Goal: Task Accomplishment & Management: Manage account settings

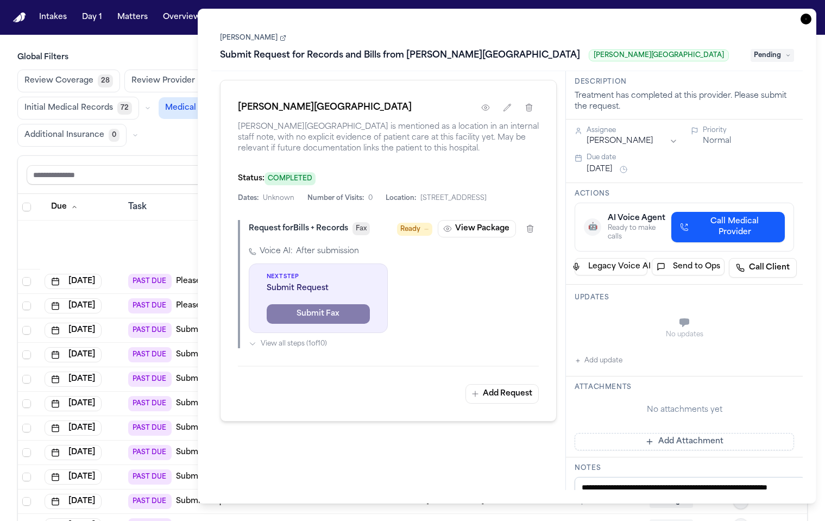
scroll to position [541, 0]
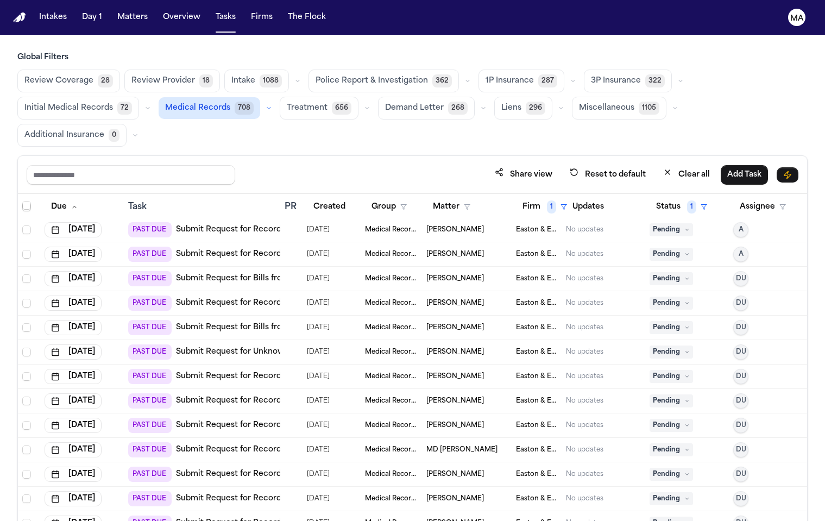
click at [180, 165] on div "Share view Reset to default Clear all Add Task" at bounding box center [413, 175] width 772 height 20
click at [113, 10] on button "Matters" at bounding box center [132, 18] width 39 height 20
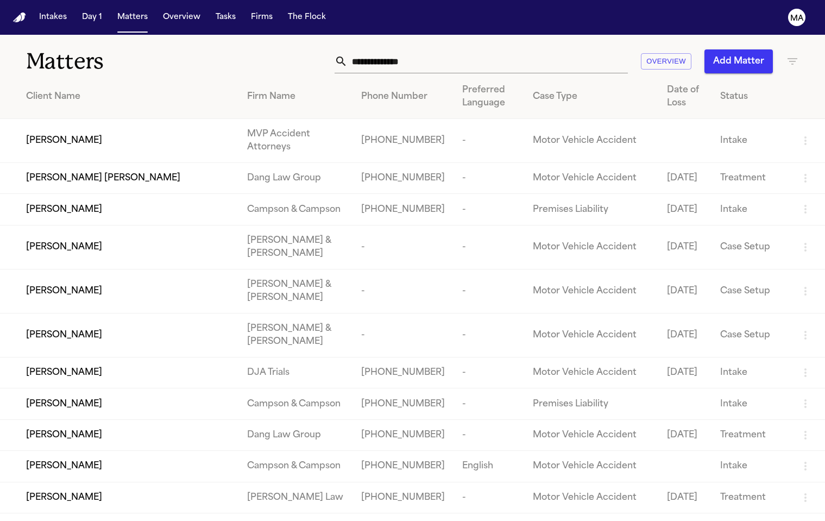
click at [591, 49] on input "text" at bounding box center [488, 61] width 280 height 24
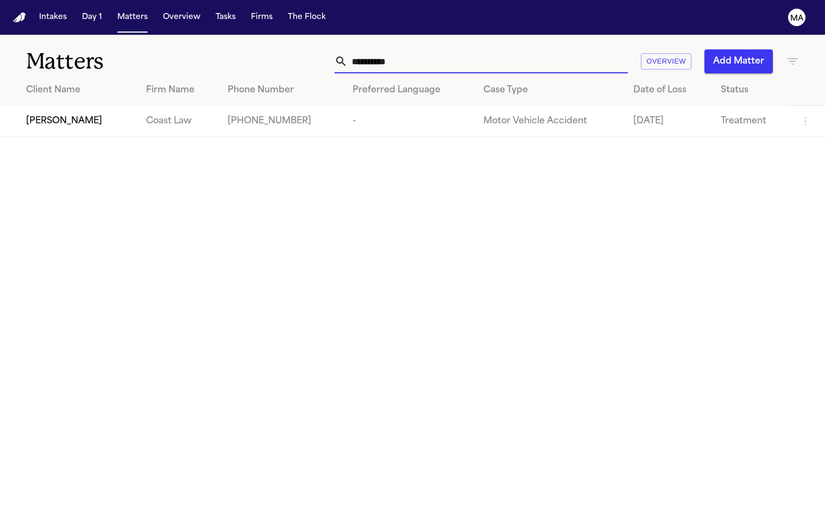
type input "**********"
click at [86, 106] on td "[PERSON_NAME]" at bounding box center [68, 121] width 137 height 31
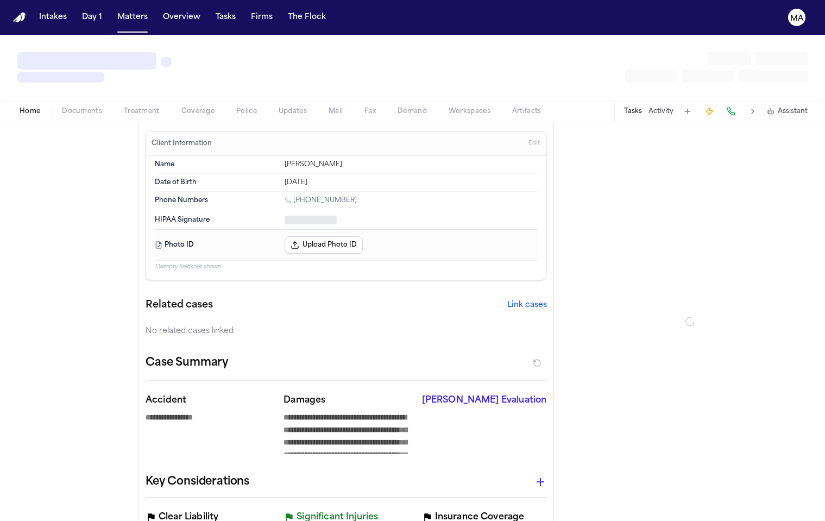
type textarea "*"
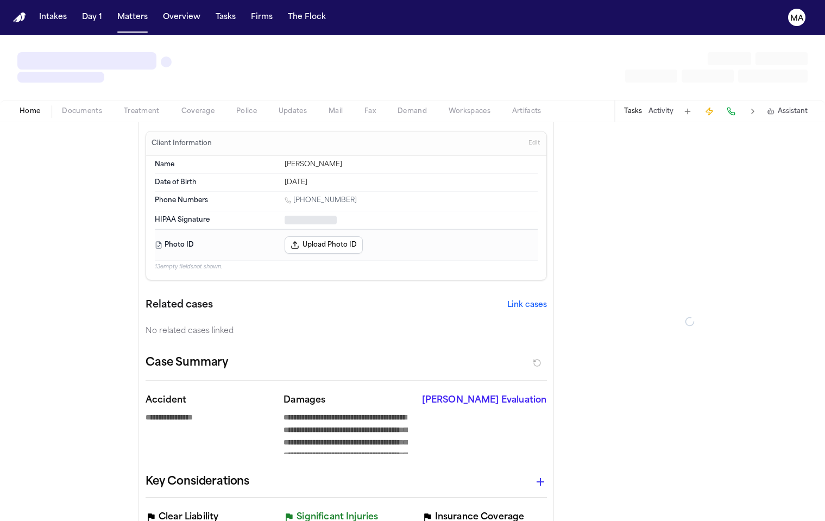
type textarea "*"
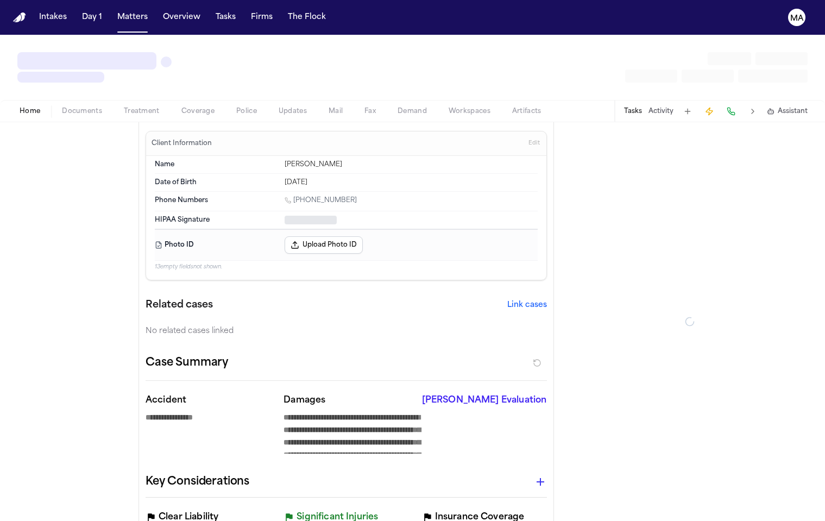
type textarea "*"
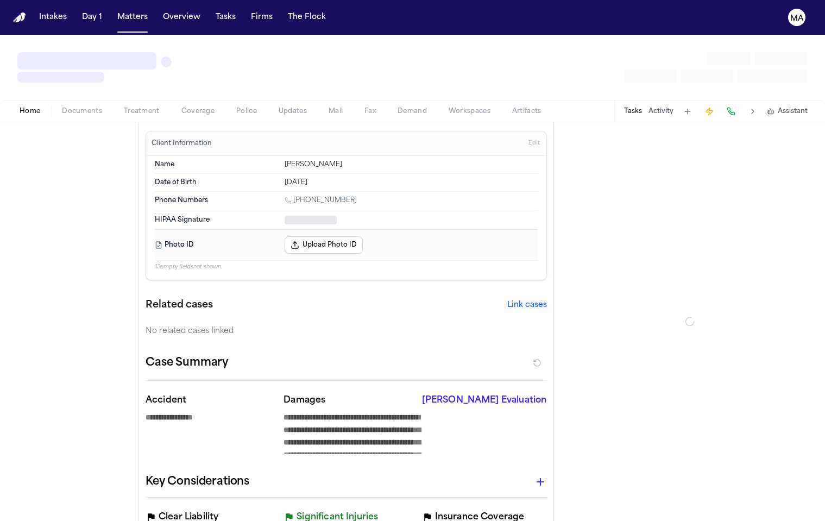
type textarea "*"
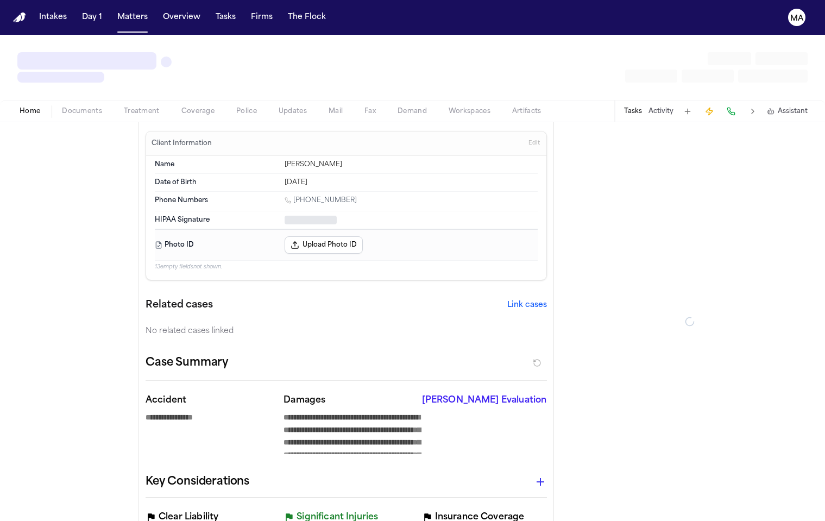
type textarea "*"
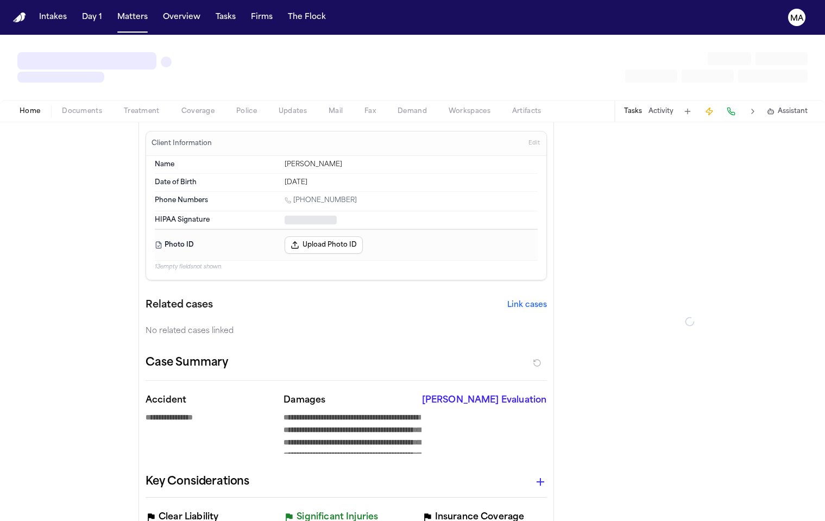
type textarea "*"
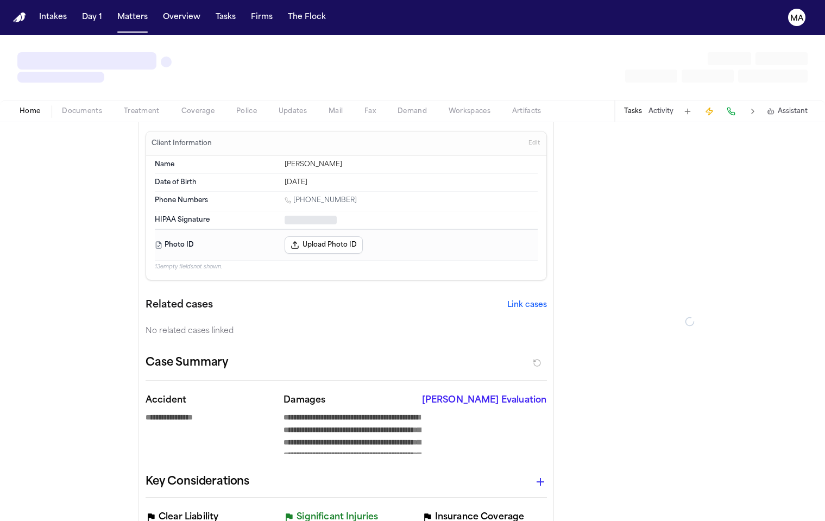
type textarea "*"
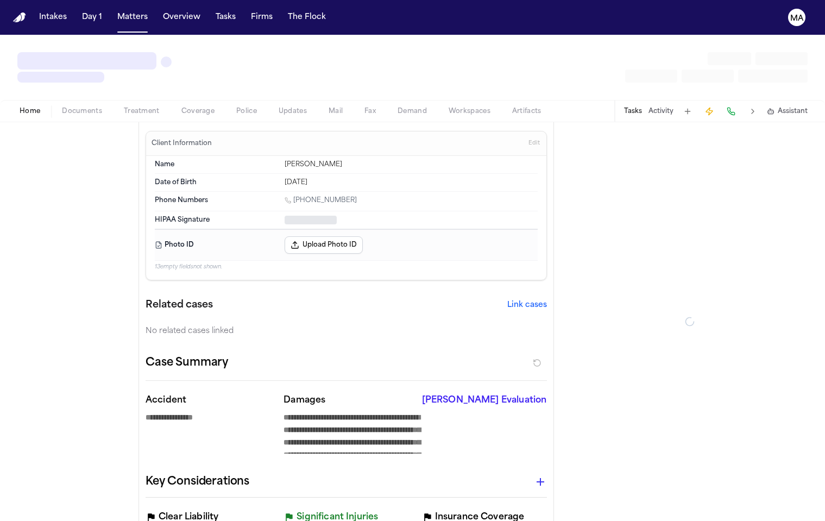
type textarea "*"
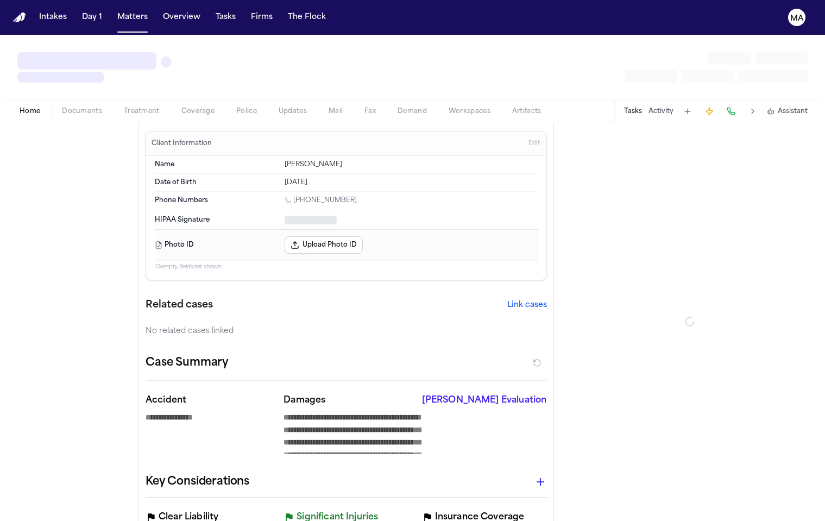
type textarea "*"
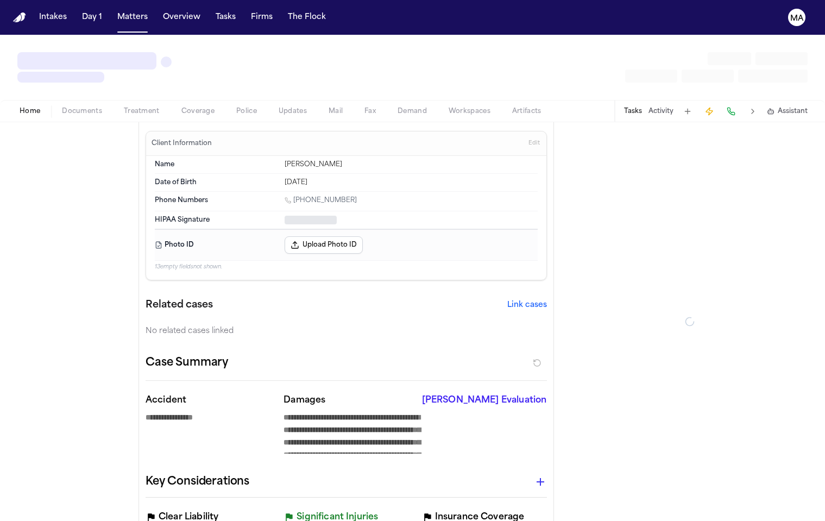
type textarea "*"
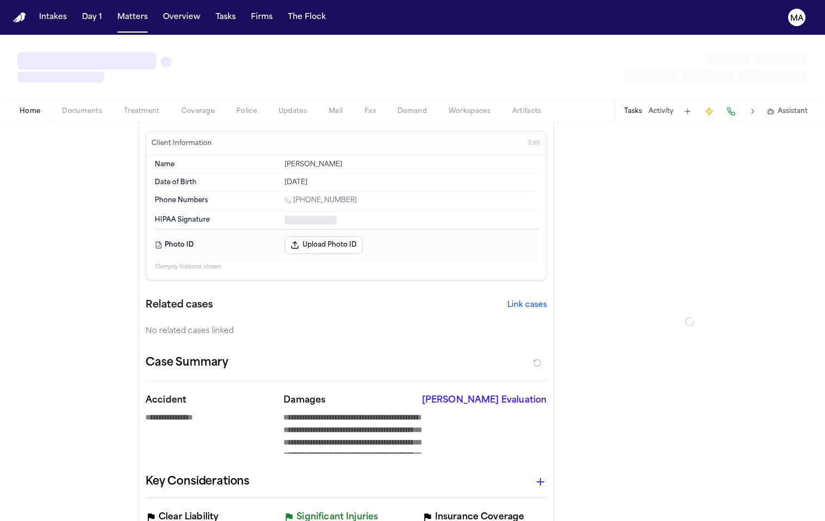
type textarea "*"
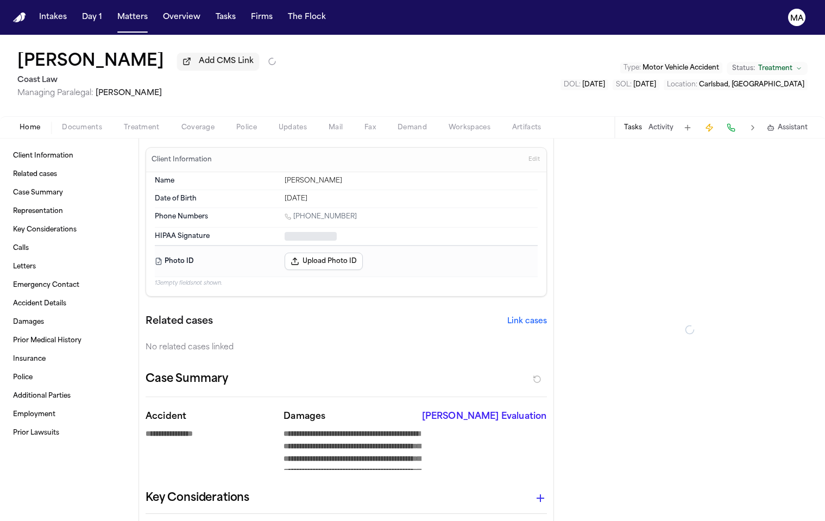
type textarea "*"
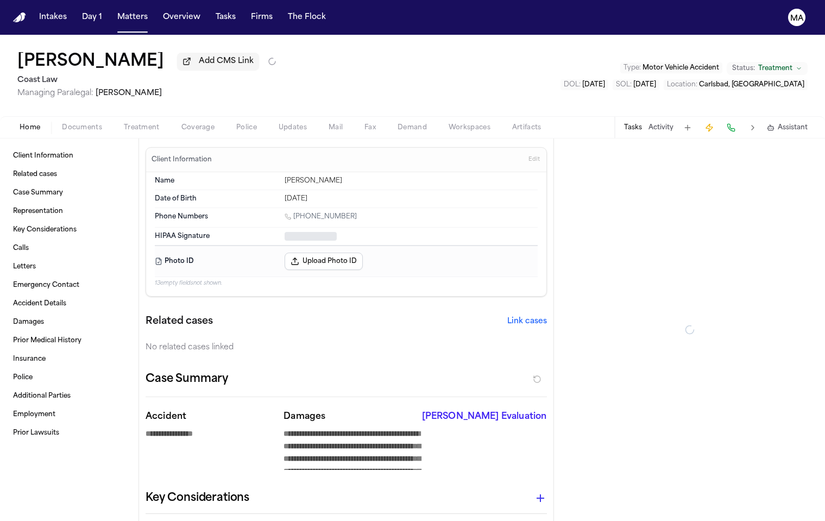
type textarea "*"
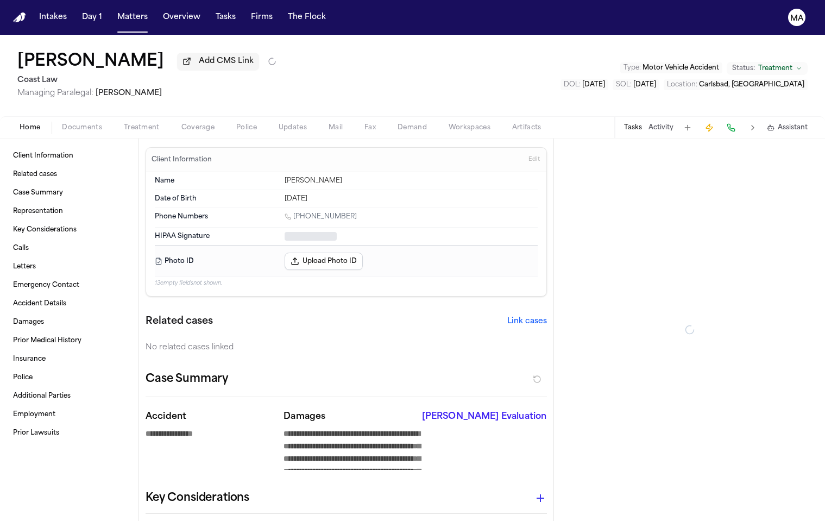
type textarea "*"
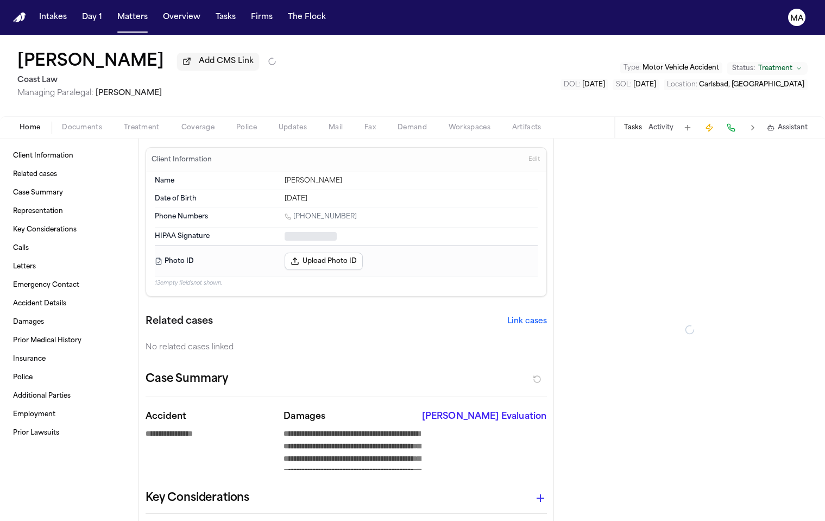
type textarea "*"
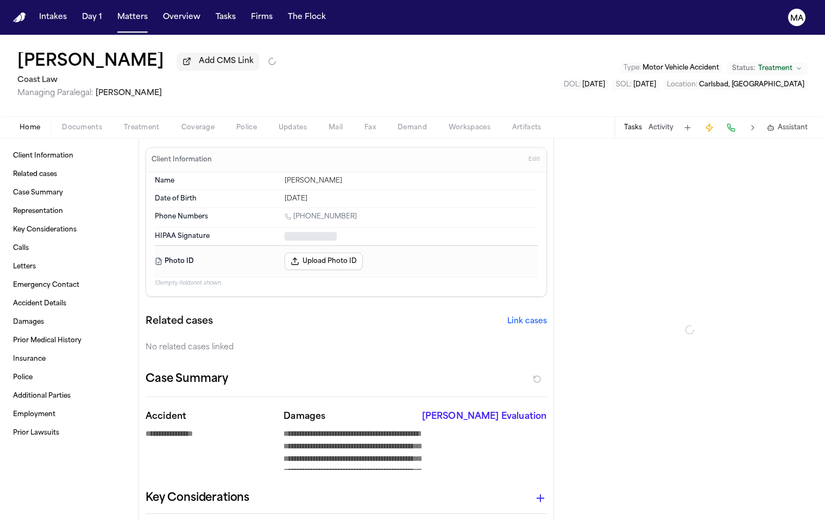
type textarea "*"
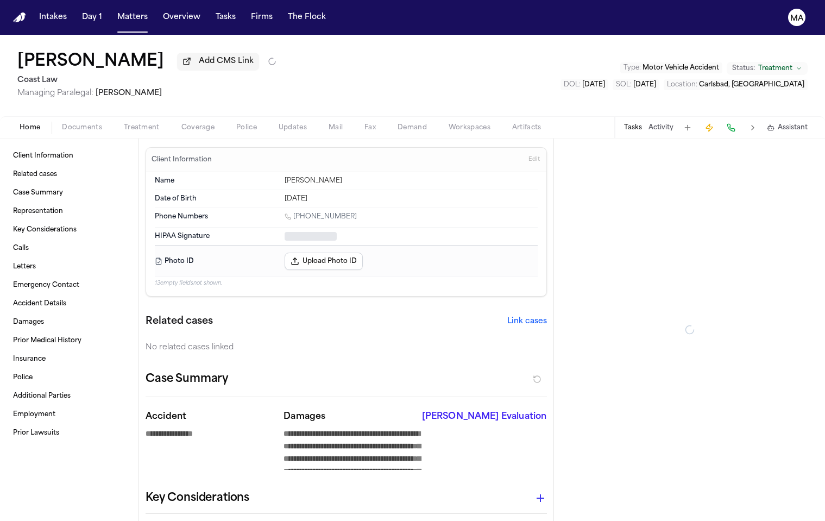
type textarea "*"
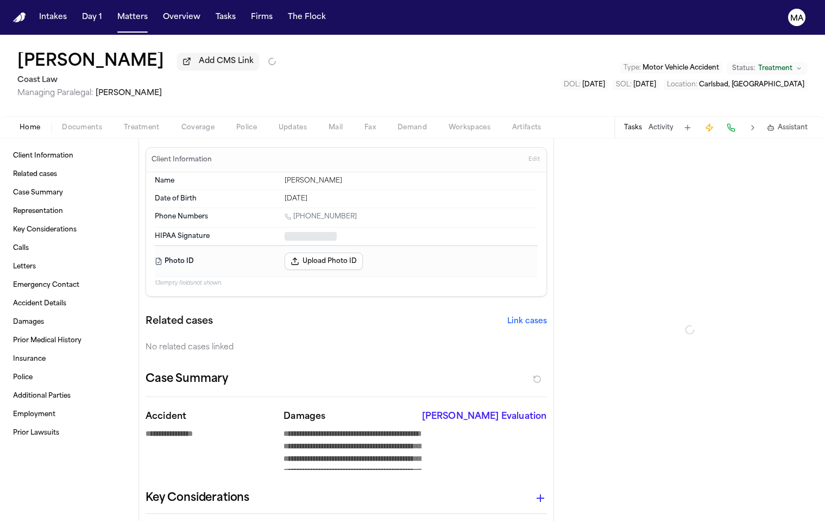
type textarea "*"
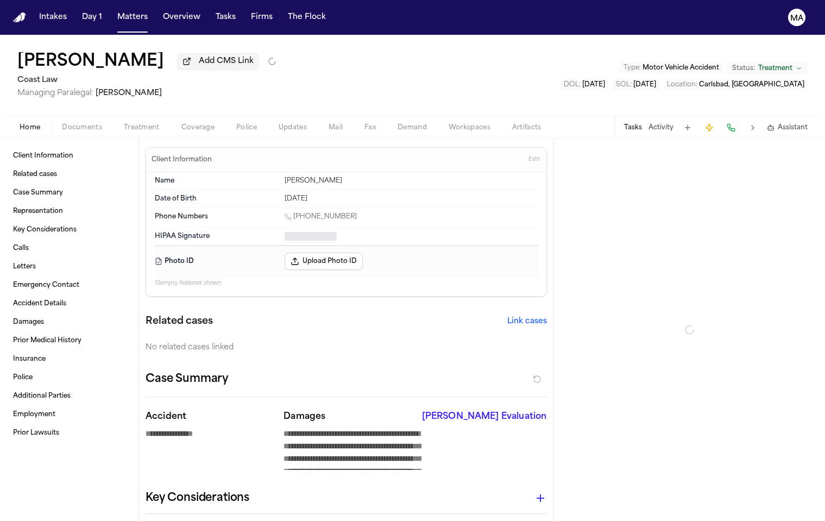
type textarea "*"
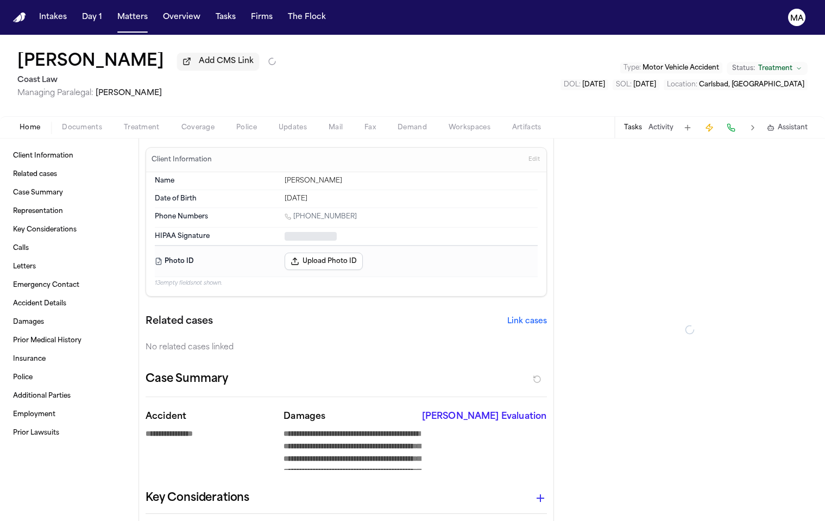
type textarea "*"
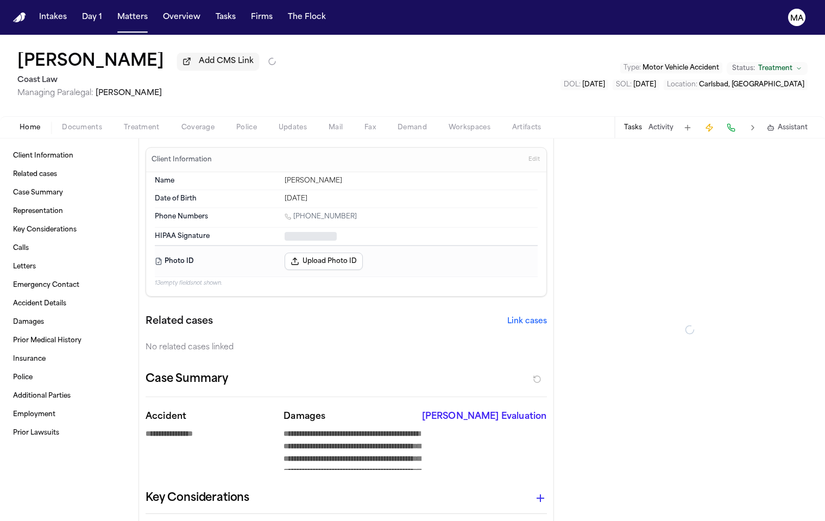
type textarea "*"
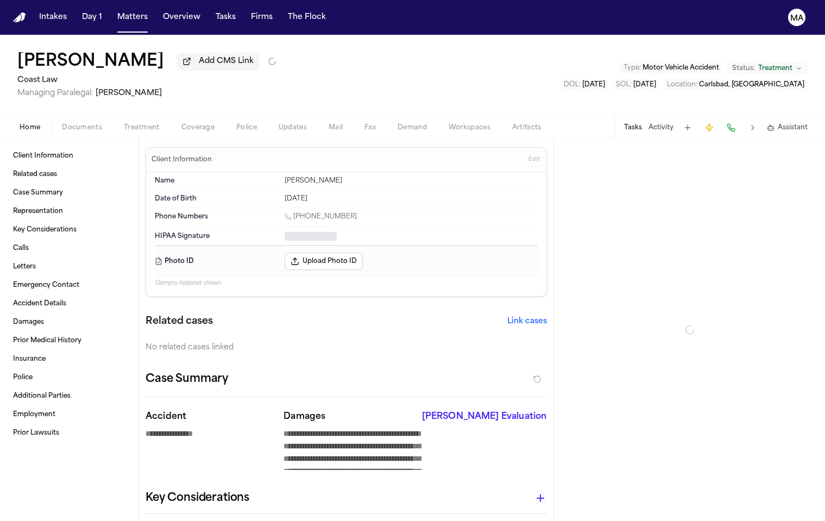
type textarea "*"
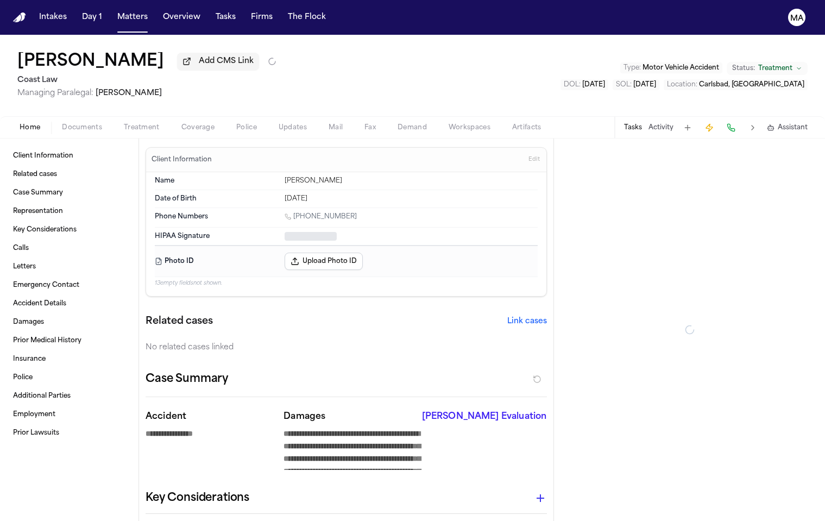
type textarea "*"
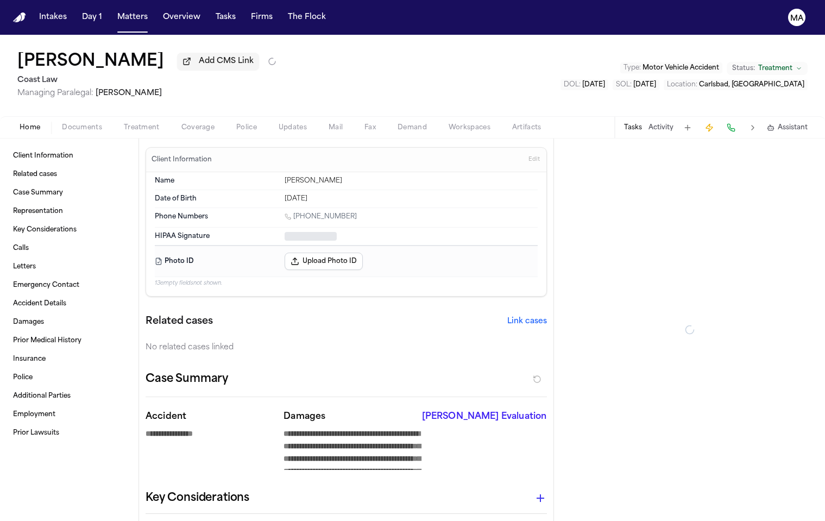
type textarea "*"
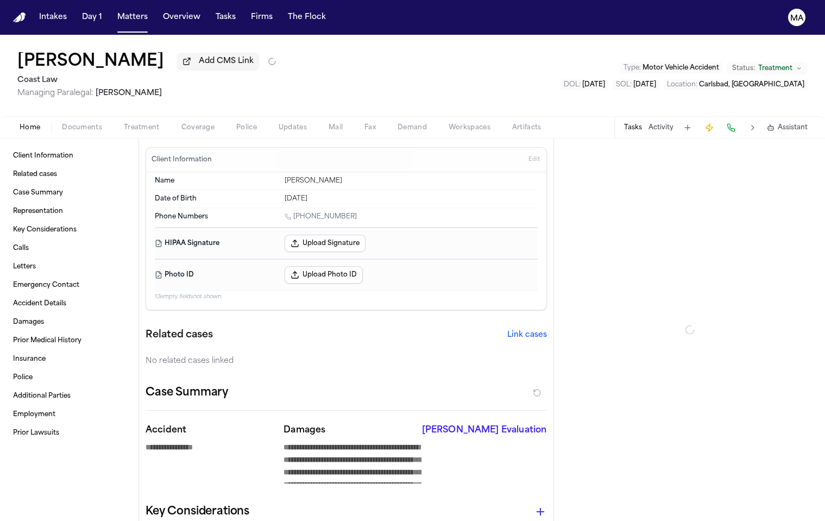
type textarea "*"
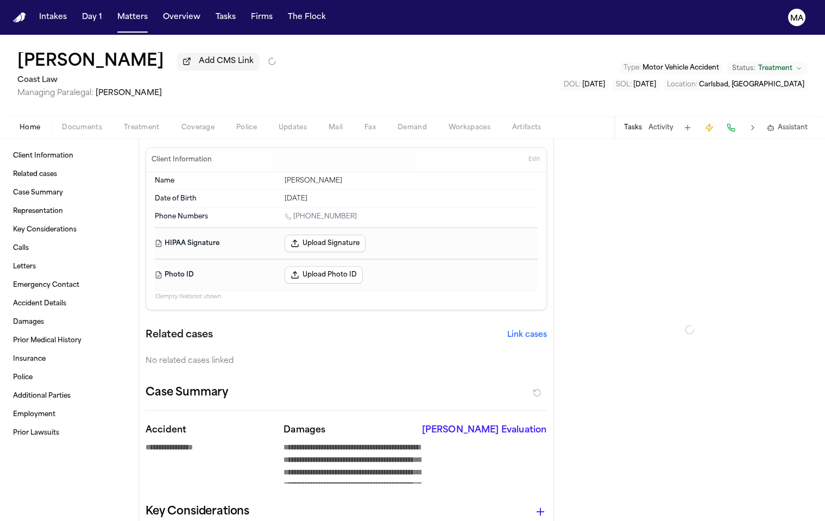
type textarea "*"
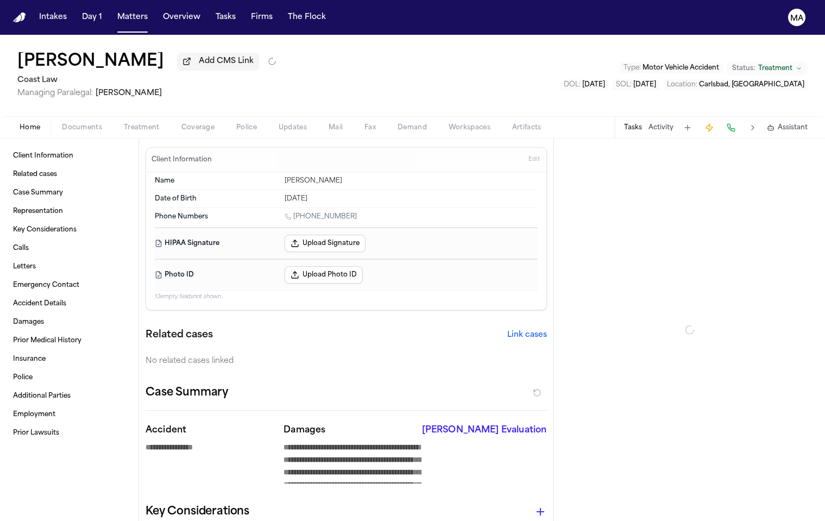
type textarea "*"
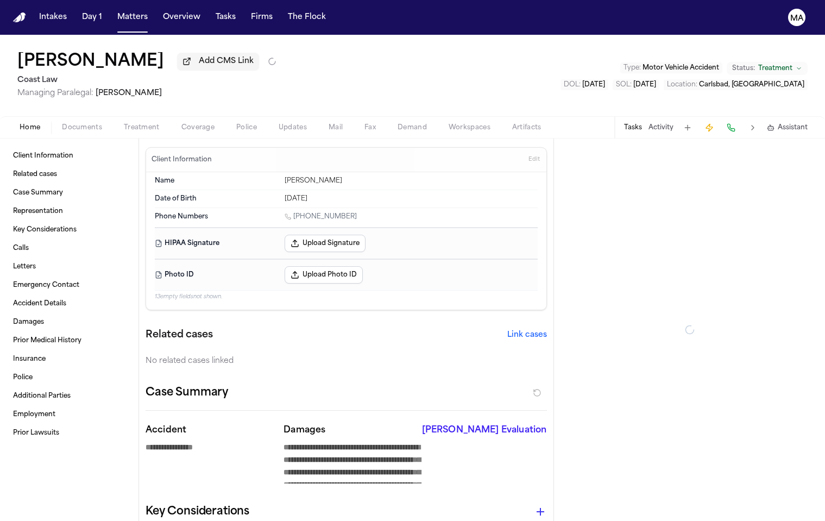
type textarea "*"
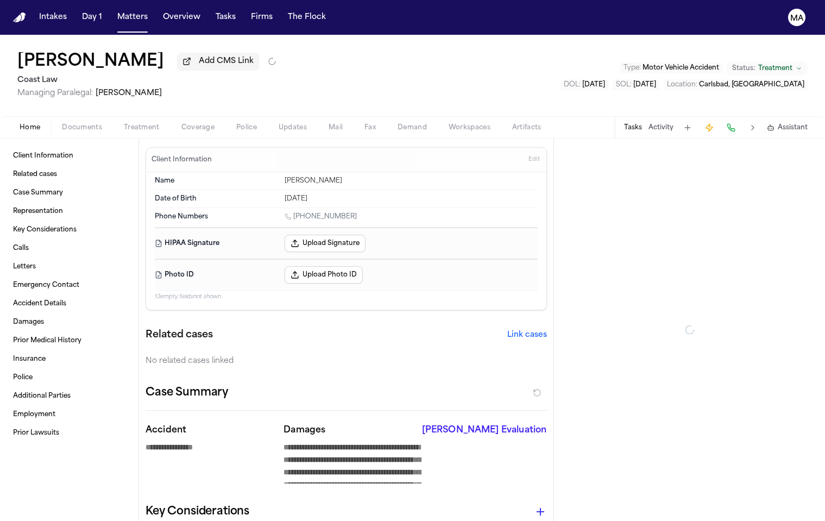
type textarea "*"
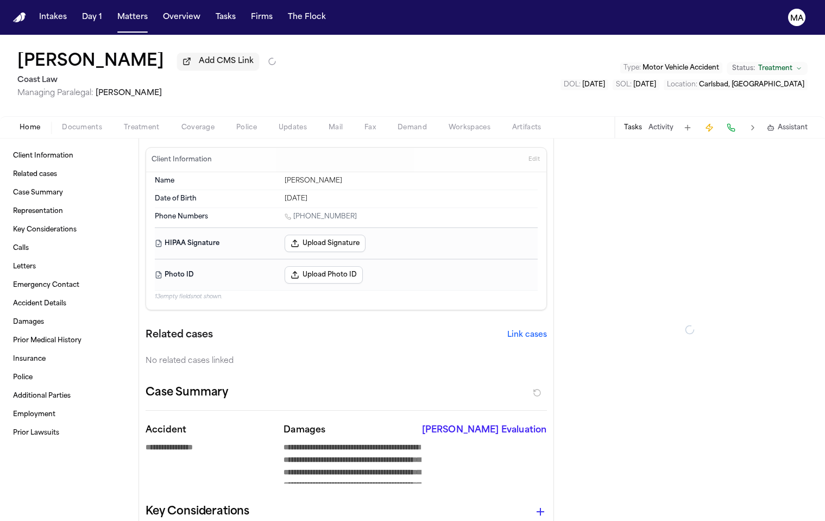
type textarea "*"
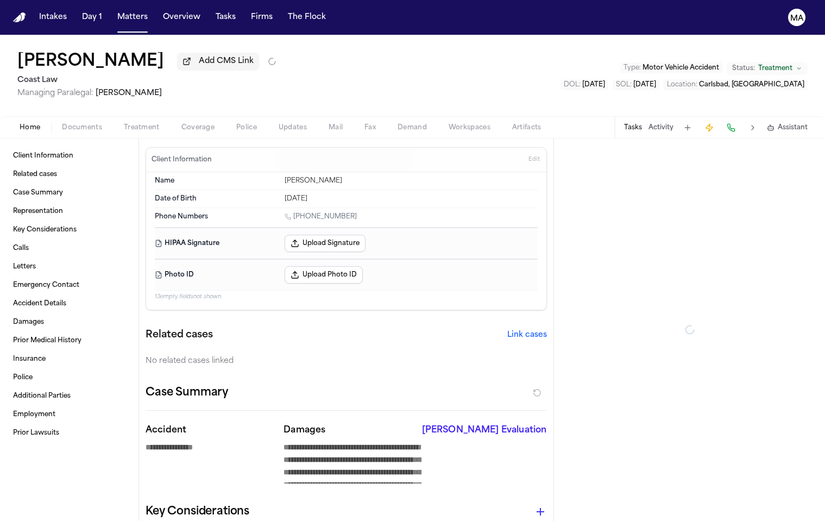
type textarea "*"
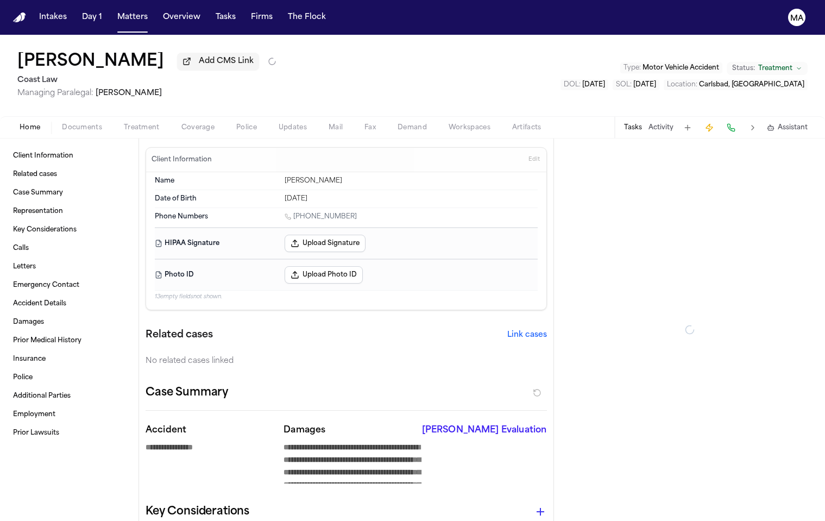
type textarea "*"
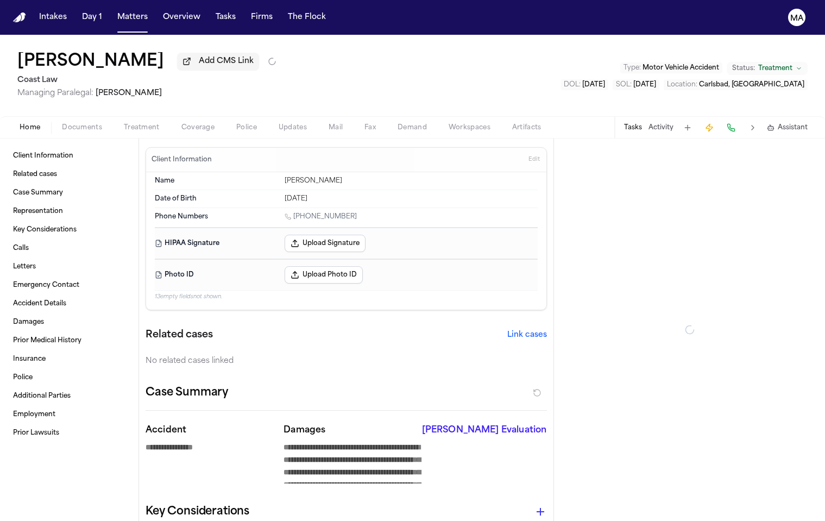
type textarea "*"
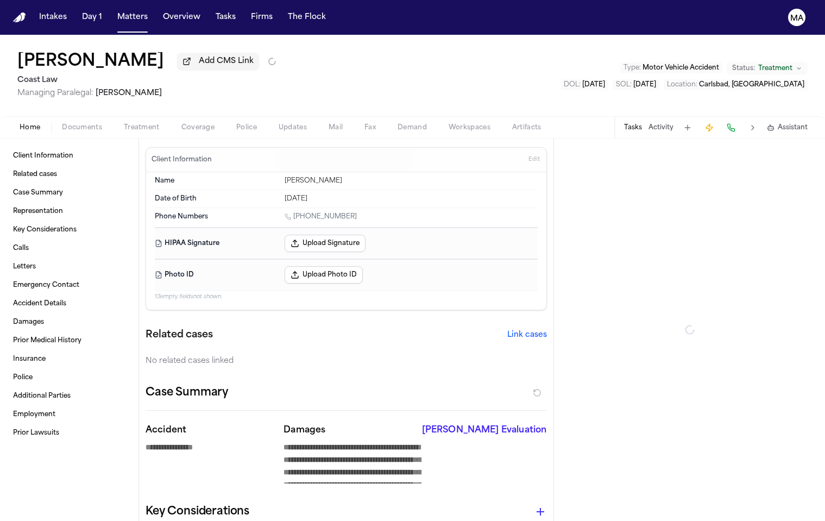
type textarea "*"
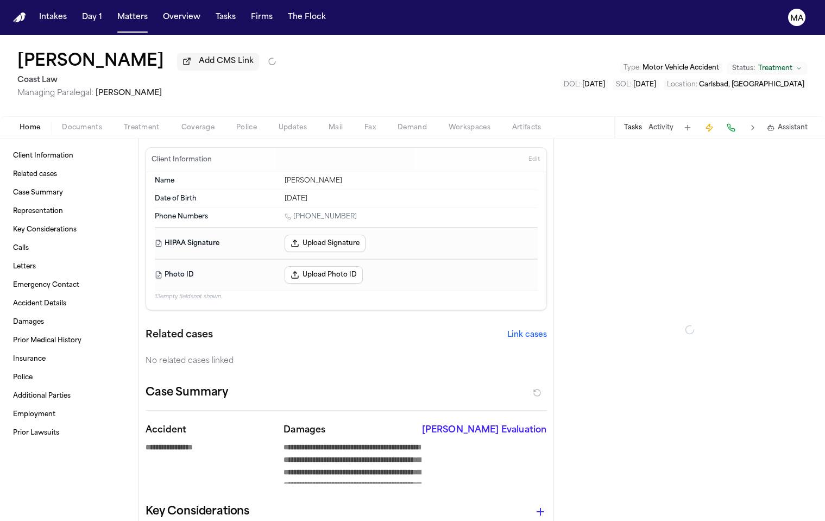
type textarea "*"
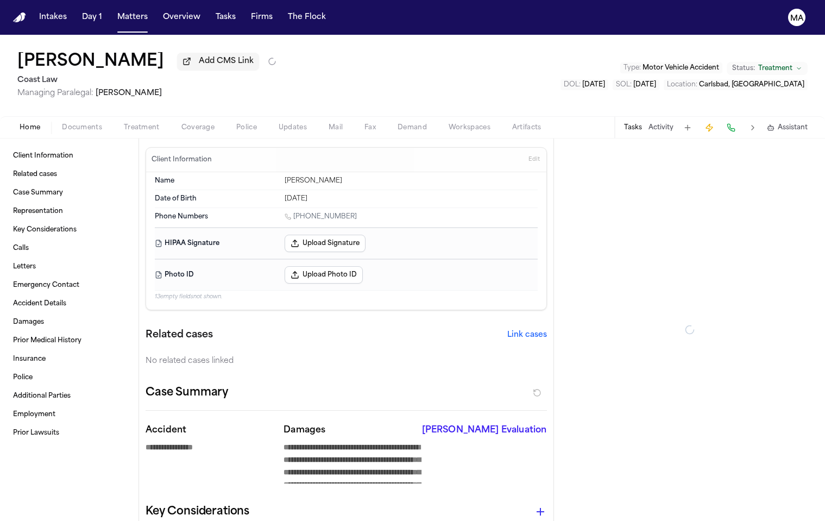
type textarea "*"
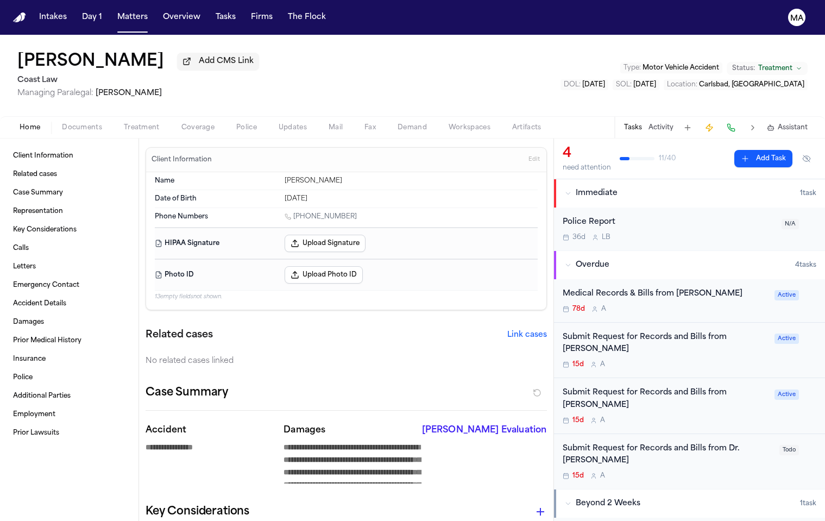
type textarea "*"
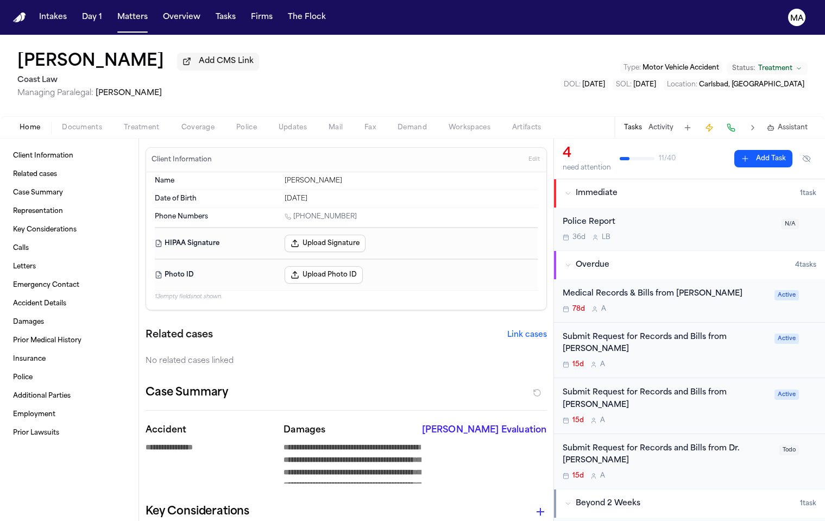
type textarea "*"
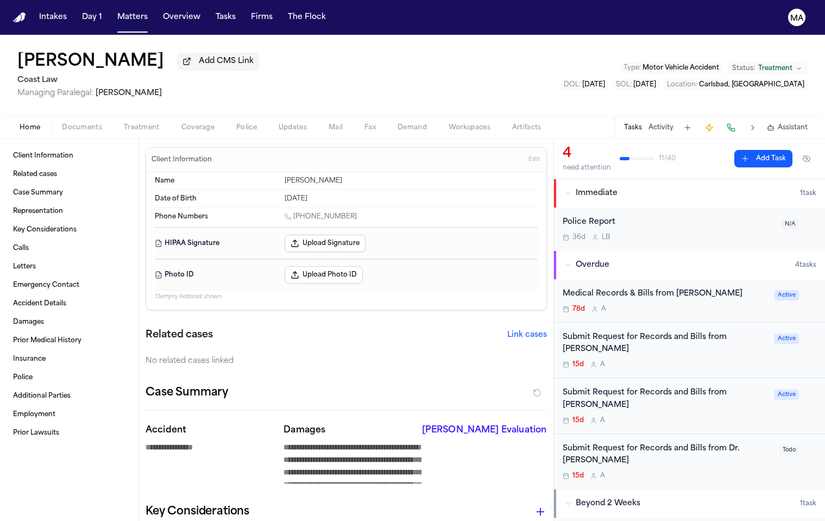
type textarea "*"
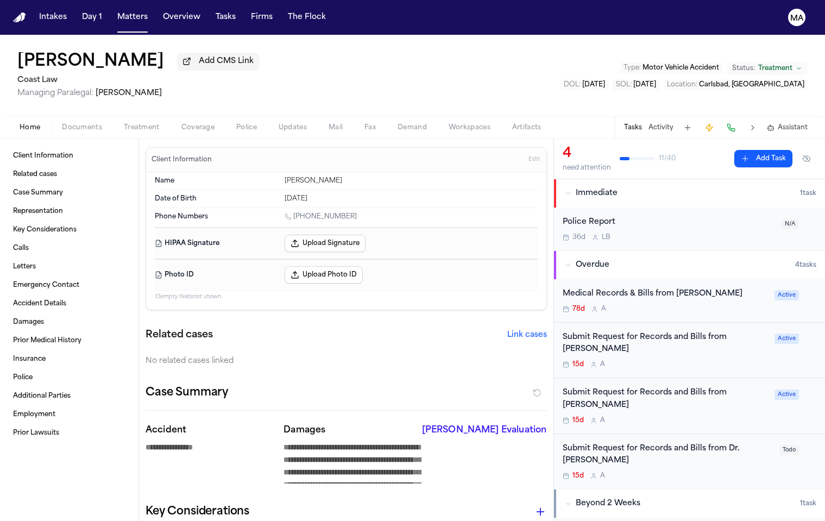
type textarea "*"
click at [674, 123] on button "Activity" at bounding box center [661, 127] width 25 height 9
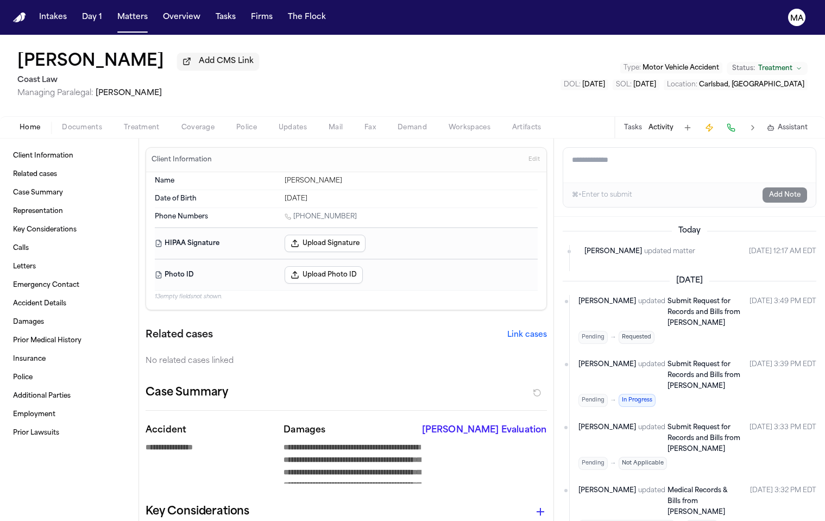
click at [124, 123] on span "Treatment" at bounding box center [142, 127] width 36 height 9
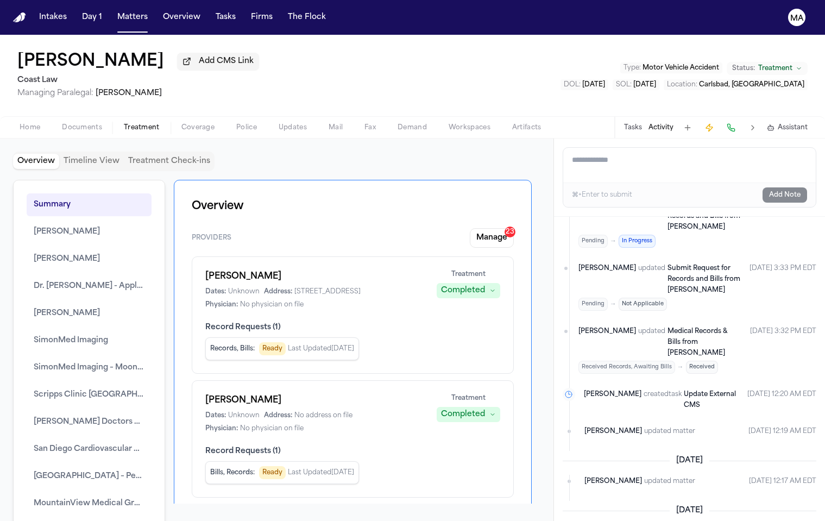
scroll to position [134, 0]
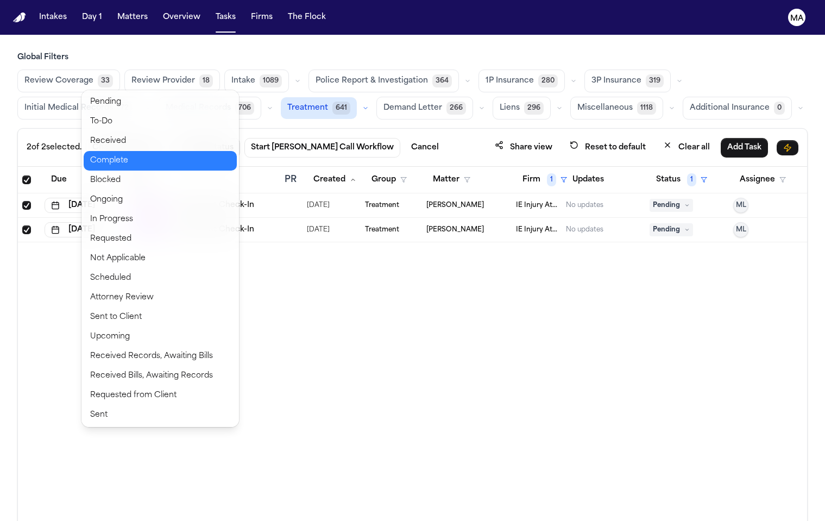
click at [116, 151] on button "Complete" at bounding box center [160, 161] width 153 height 20
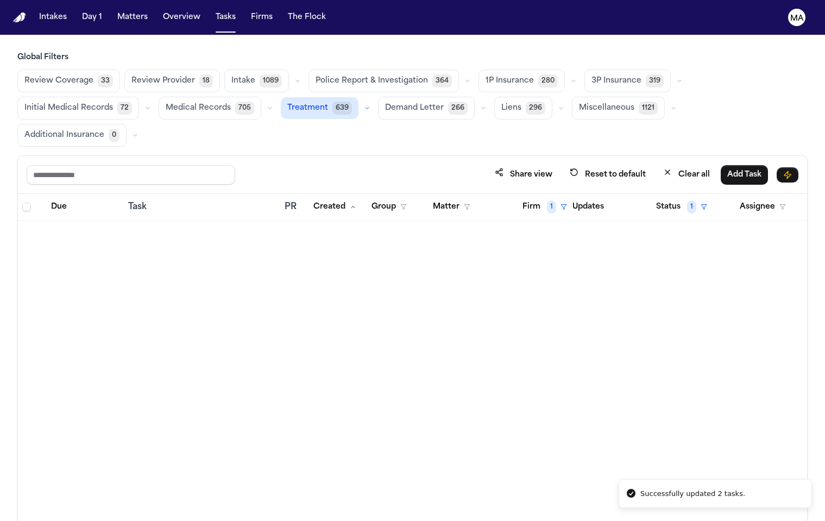
click at [359, 265] on div "Due Task PR Created Group Matter Firm 1 Updates Status 1 Assignee" at bounding box center [412, 394] width 789 height 401
click at [531, 197] on button "Firm 1" at bounding box center [545, 207] width 58 height 20
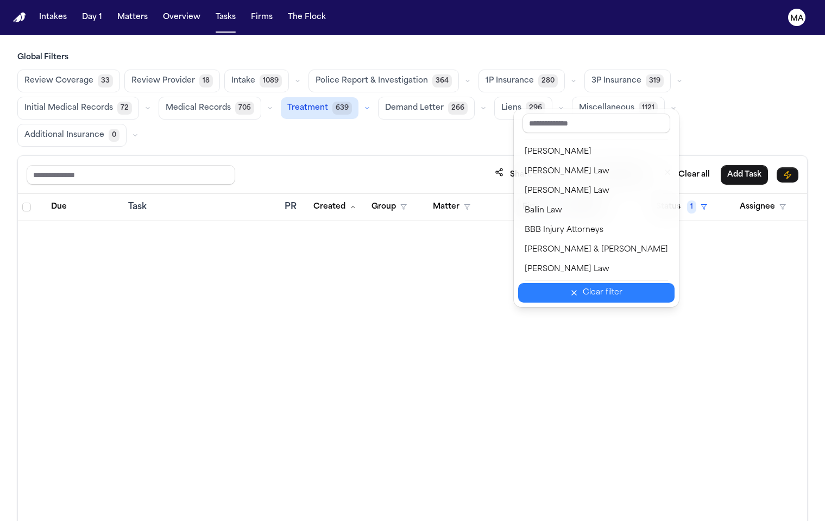
click at [583, 286] on div "Clear filter" at bounding box center [603, 292] width 40 height 13
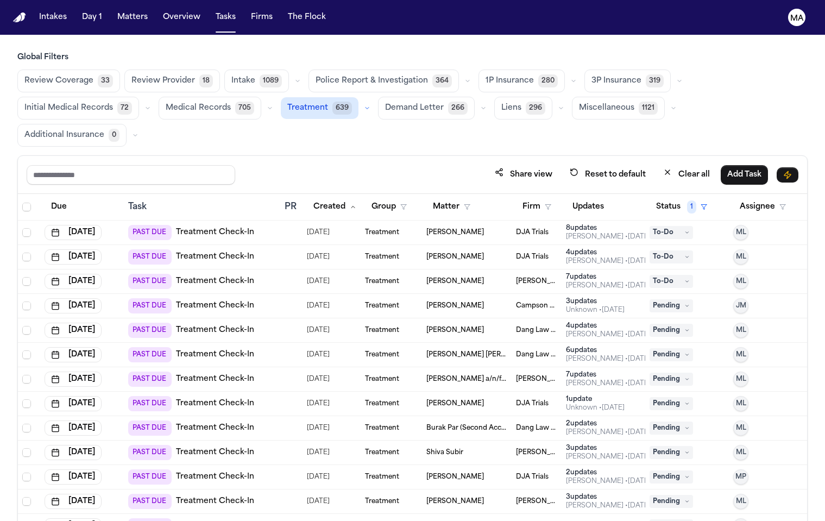
click at [405, 375] on div "Treatment" at bounding box center [391, 379] width 53 height 9
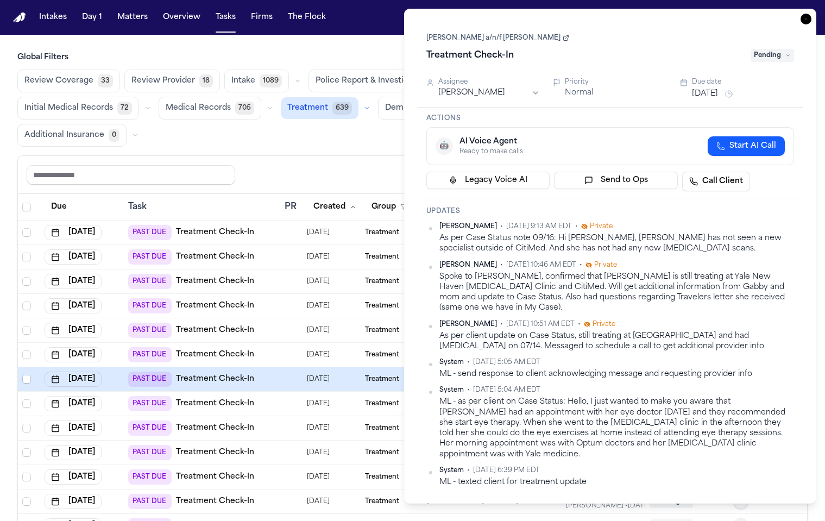
click at [777, 49] on span "Pending" at bounding box center [772, 55] width 43 height 13
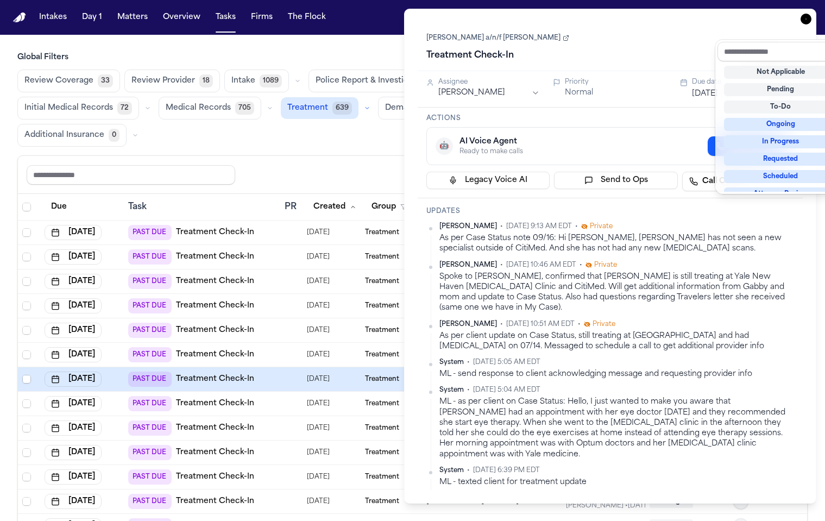
scroll to position [68, 0]
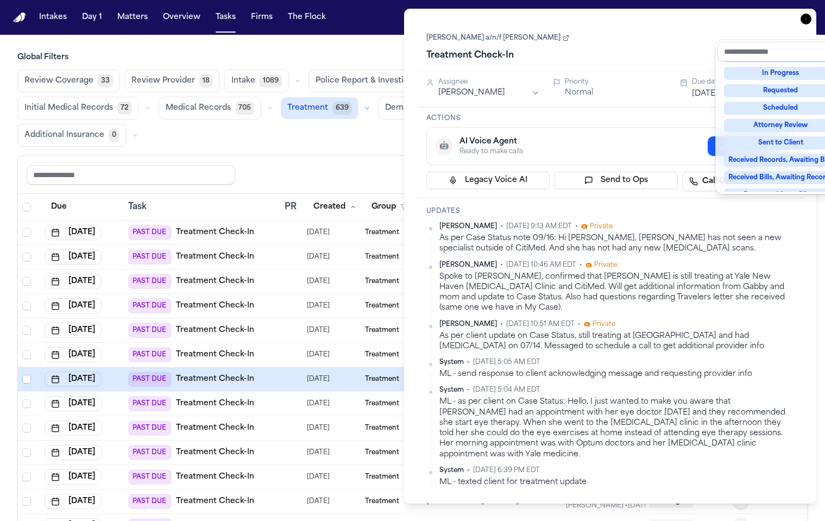
click at [778, 241] on div "Complete" at bounding box center [781, 247] width 114 height 13
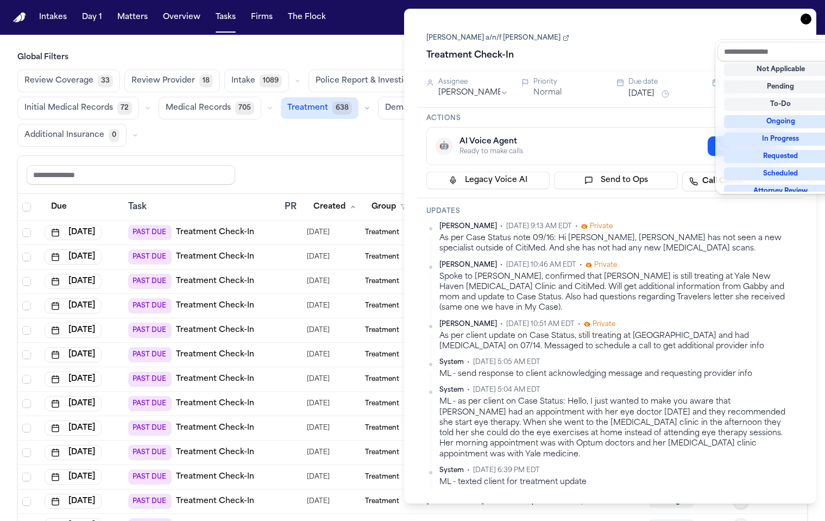
click at [259, 70] on div "Review Coverage 33 Review Provider 18 Intake 1089 Police Report & Investigation…" at bounding box center [412, 108] width 790 height 77
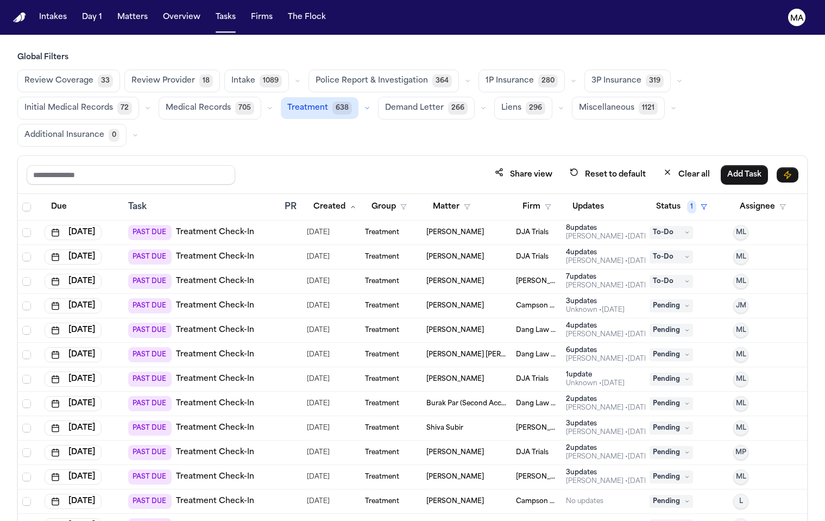
click at [267, 274] on div "PAST DUE Treatment Check-In" at bounding box center [202, 281] width 148 height 15
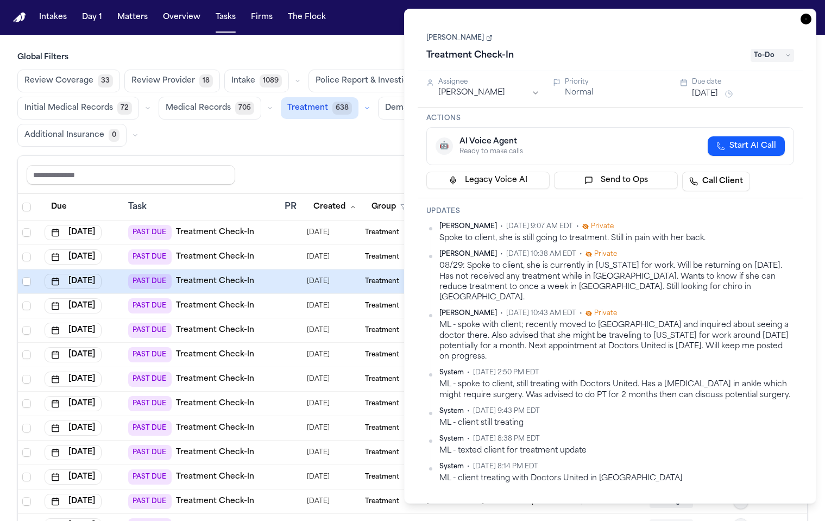
click at [263, 156] on div "Share view Reset to default Clear all Add Task" at bounding box center [412, 175] width 789 height 38
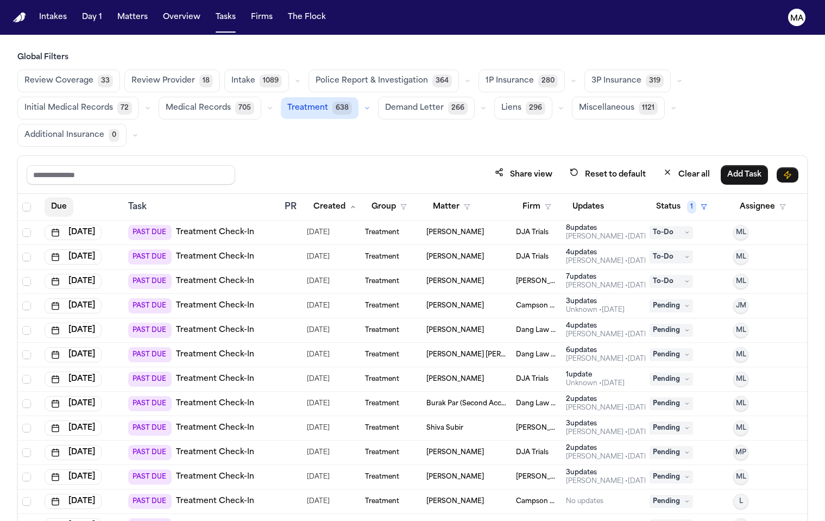
click at [48, 197] on button "Due" at bounding box center [59, 207] width 29 height 20
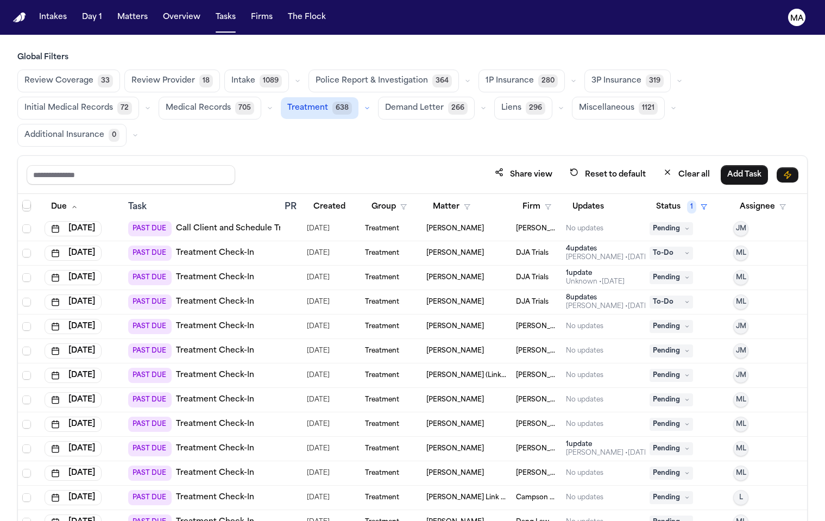
scroll to position [463, 0]
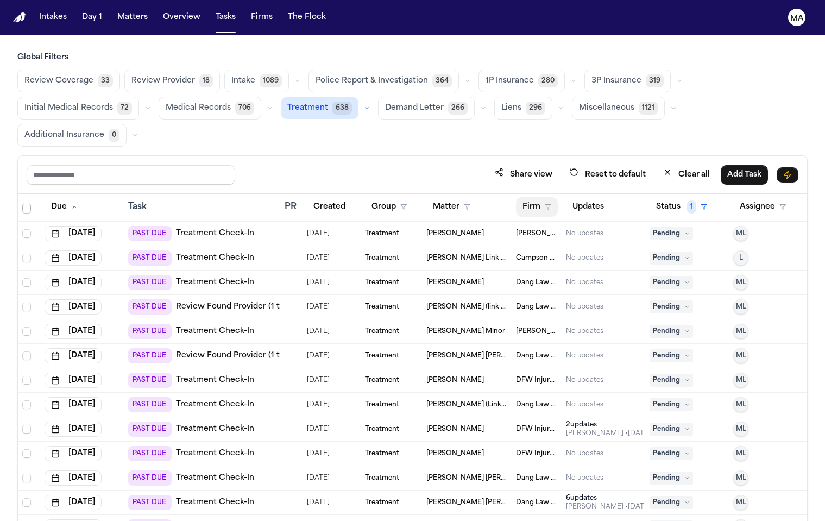
click at [522, 197] on button "Firm" at bounding box center [537, 207] width 42 height 20
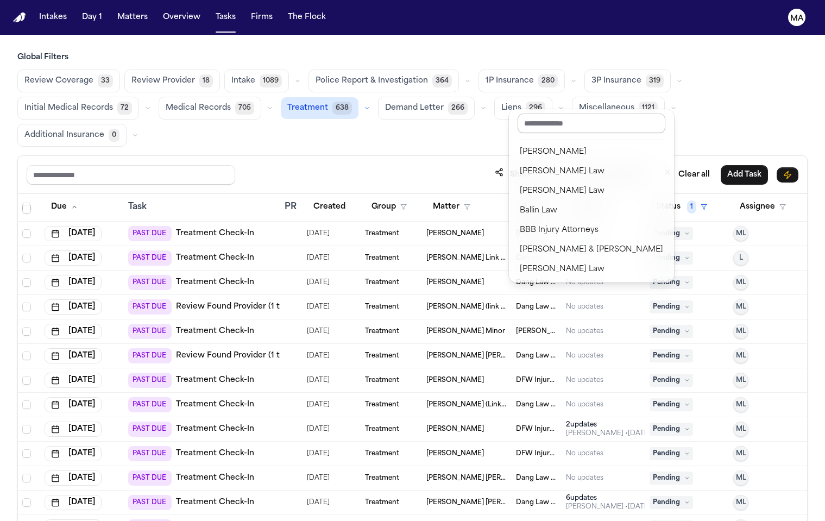
click at [540, 115] on input "text" at bounding box center [592, 124] width 148 height 20
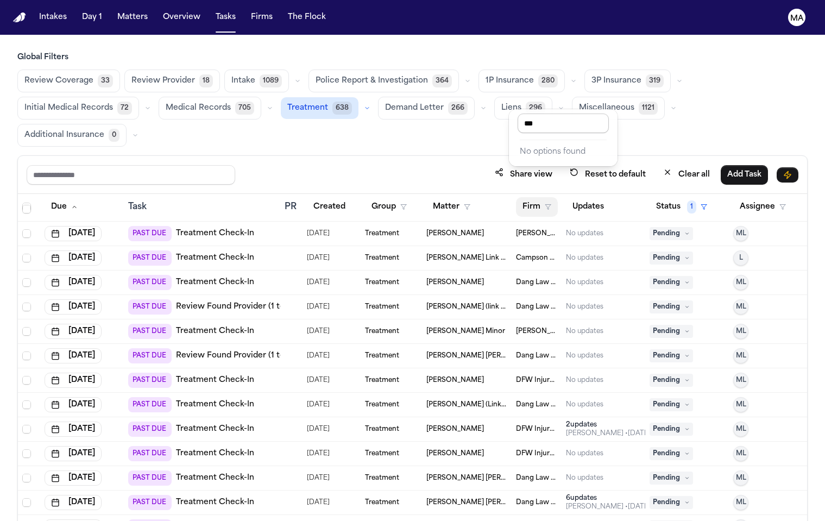
click at [547, 122] on input "***" at bounding box center [563, 124] width 91 height 20
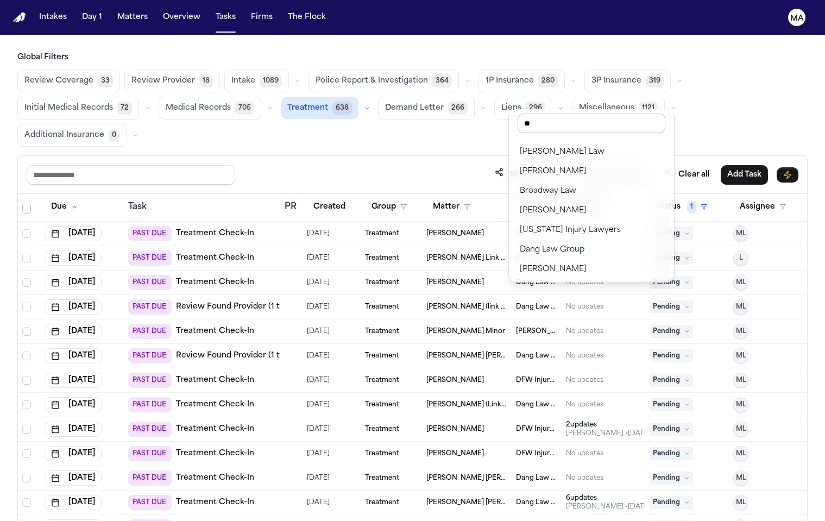
type input "***"
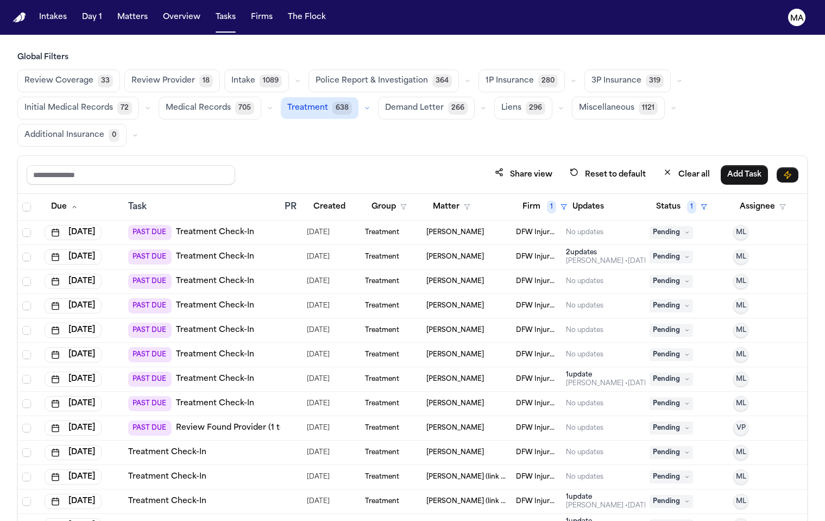
click at [232, 165] on div "Share view Reset to default Clear all Add Task" at bounding box center [413, 175] width 772 height 20
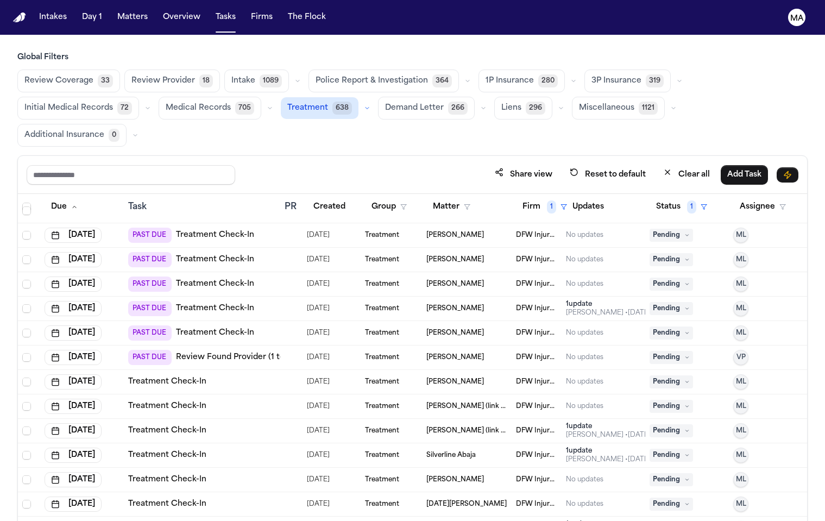
click at [665, 424] on span "Pending" at bounding box center [671, 430] width 43 height 13
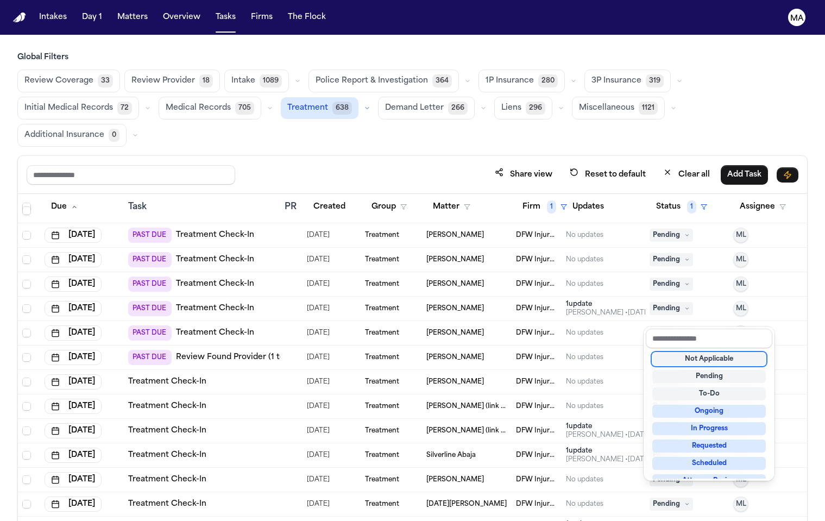
click at [601, 309] on table "Due Task PR Created Group Matter Firm 1 Updates Status 1 Assignee Aug 12, 2025 …" at bounding box center [412, 393] width 789 height 540
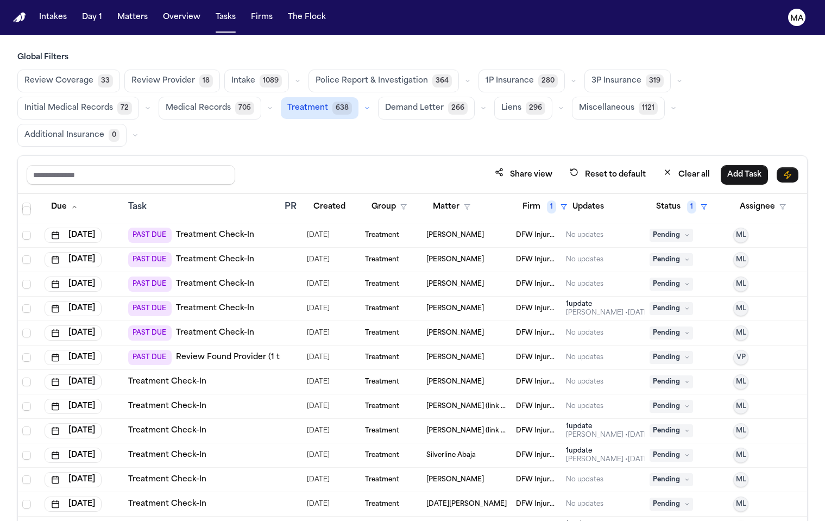
click at [599, 422] on div "1 update" at bounding box center [608, 426] width 85 height 9
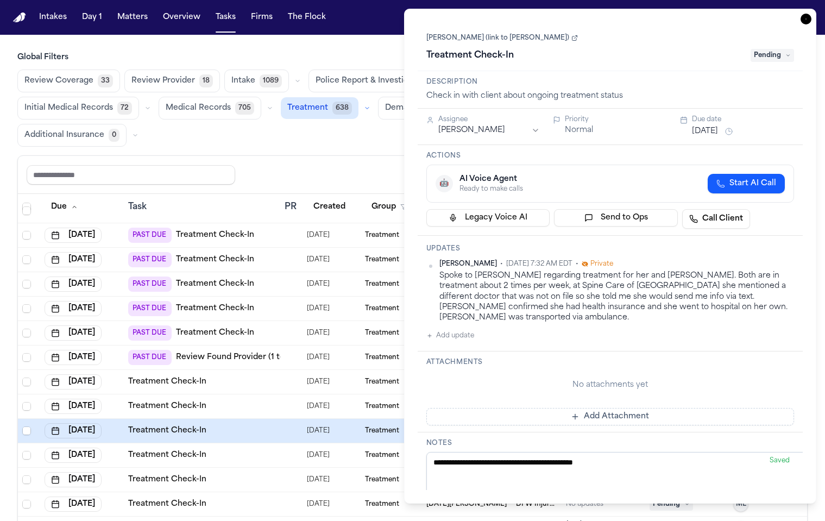
click at [812, 14] on icon "button" at bounding box center [806, 19] width 11 height 11
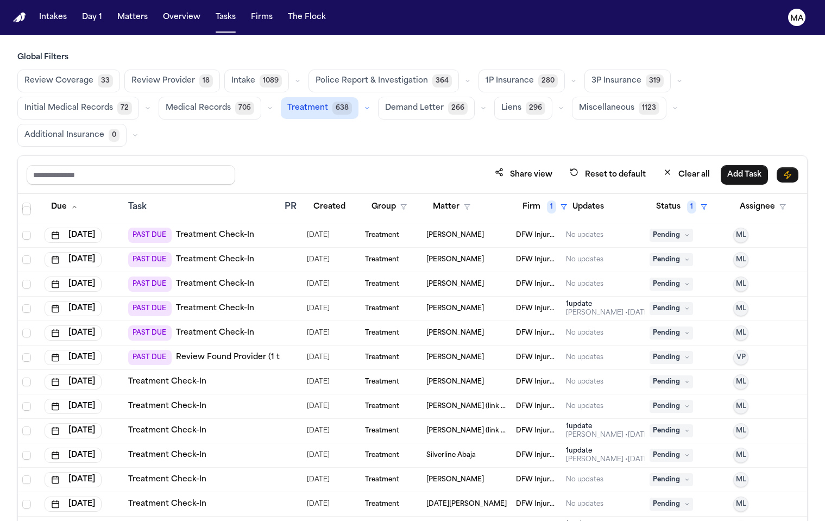
click at [671, 424] on span "Pending" at bounding box center [671, 430] width 43 height 13
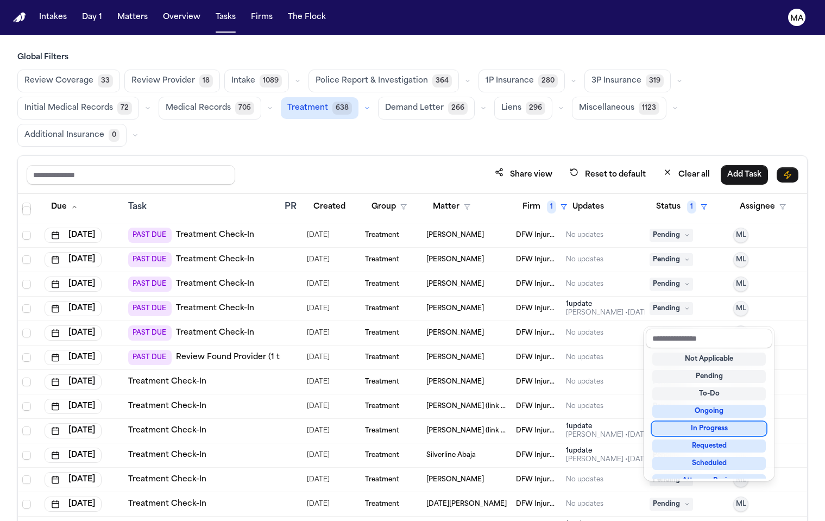
click at [691, 422] on div "In Progress" at bounding box center [709, 428] width 114 height 13
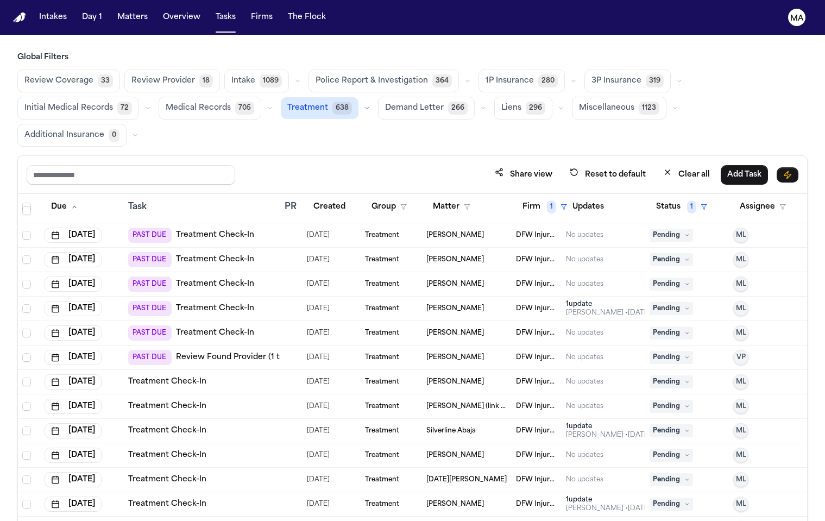
click at [667, 424] on span "Pending" at bounding box center [671, 430] width 43 height 13
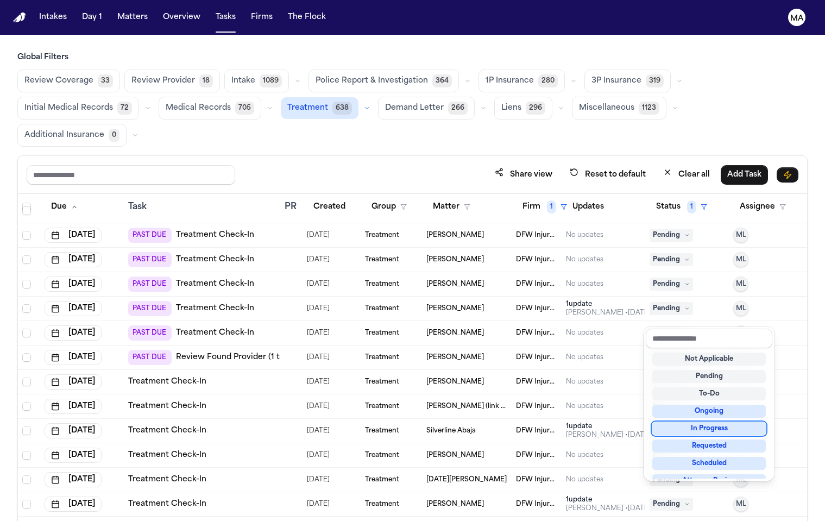
click at [703, 422] on div "In Progress" at bounding box center [709, 428] width 114 height 13
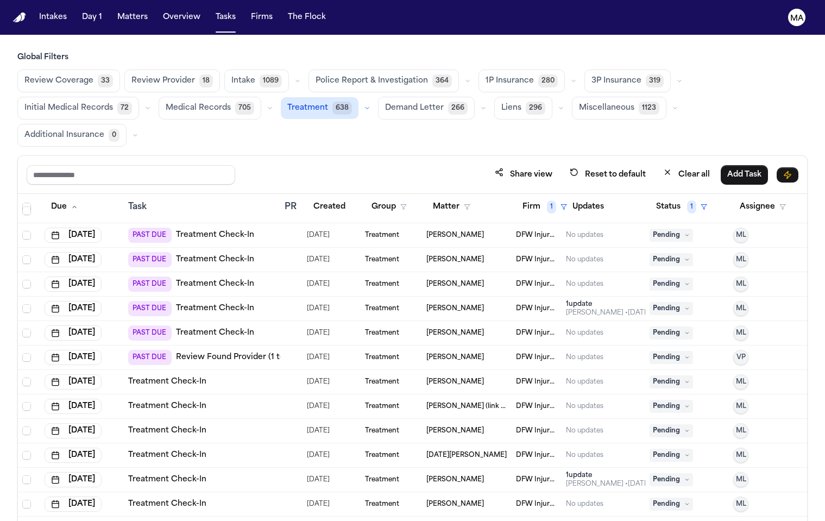
click at [669, 473] on span "Pending" at bounding box center [671, 479] width 43 height 13
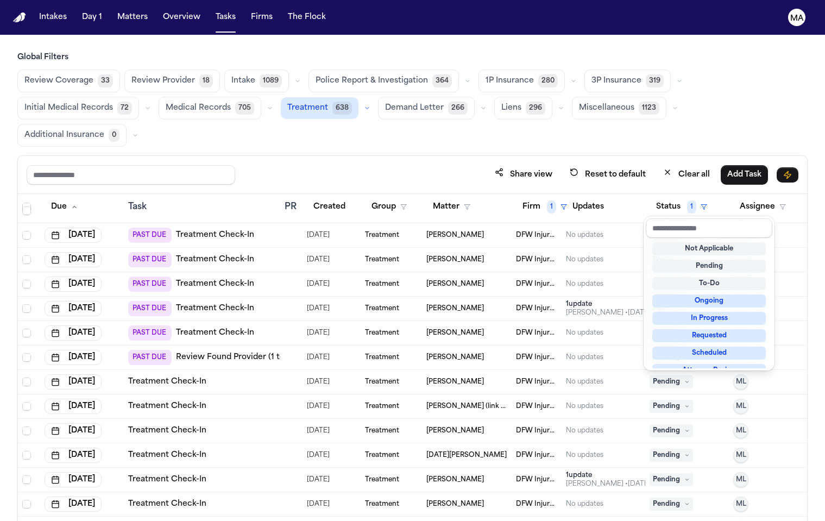
scroll to position [3, 0]
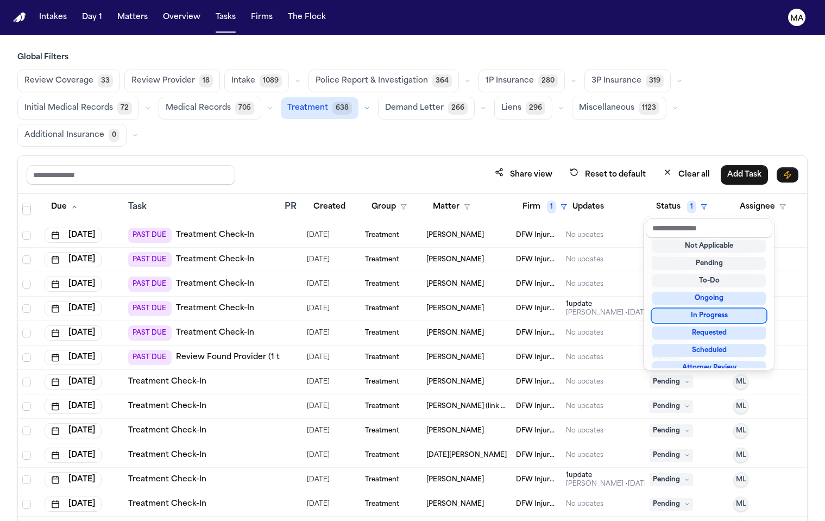
click at [707, 309] on div "In Progress" at bounding box center [709, 315] width 114 height 13
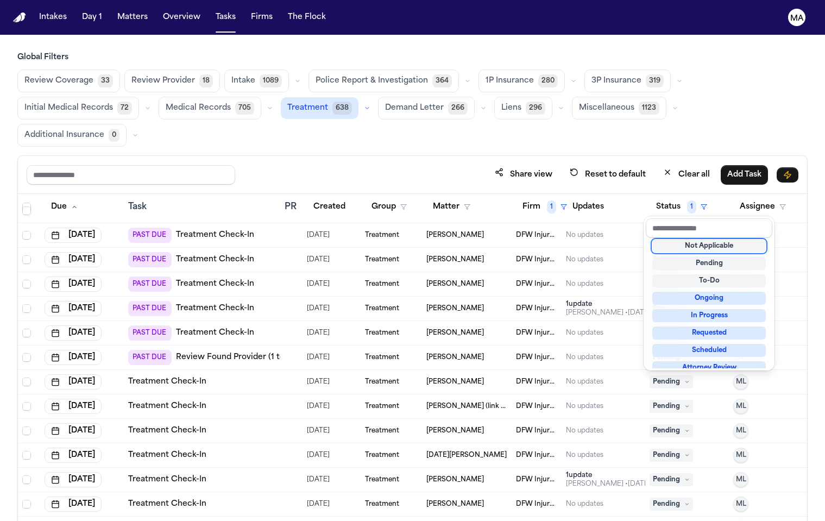
scroll to position [51, 0]
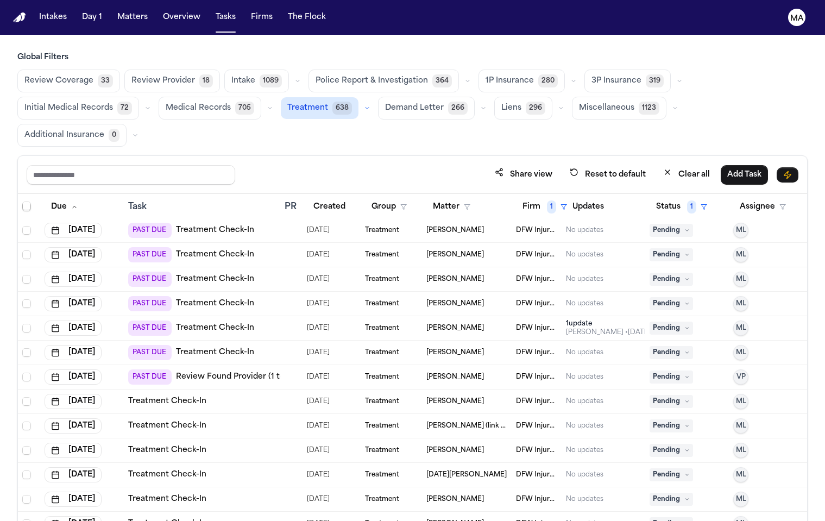
click at [670, 322] on span "Pending" at bounding box center [671, 328] width 43 height 13
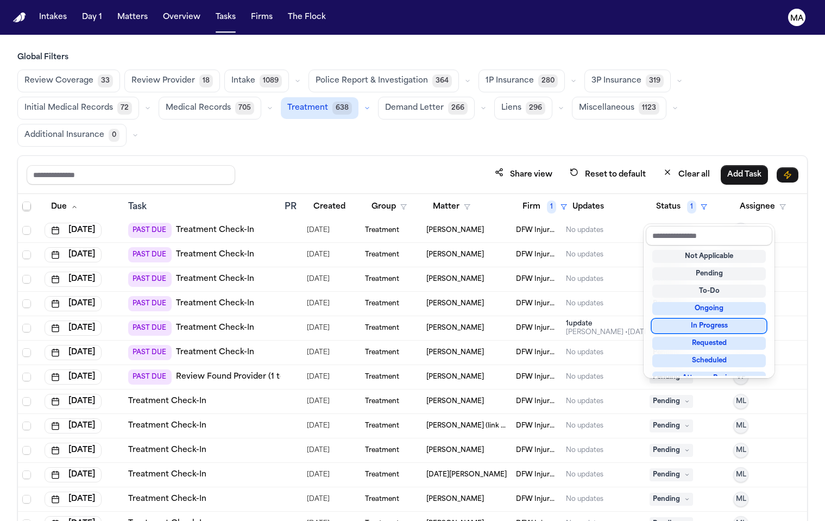
click at [699, 319] on div "In Progress" at bounding box center [709, 325] width 114 height 13
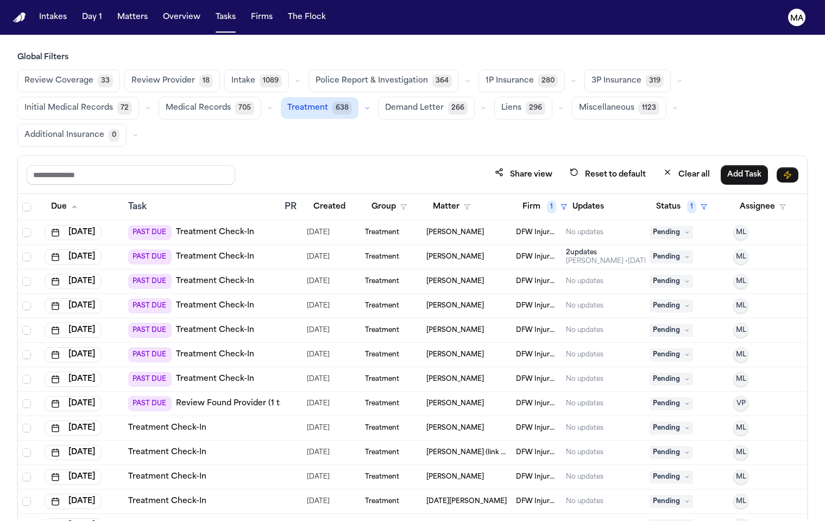
scroll to position [0, 0]
click at [657, 197] on button "Status 1" at bounding box center [682, 207] width 64 height 20
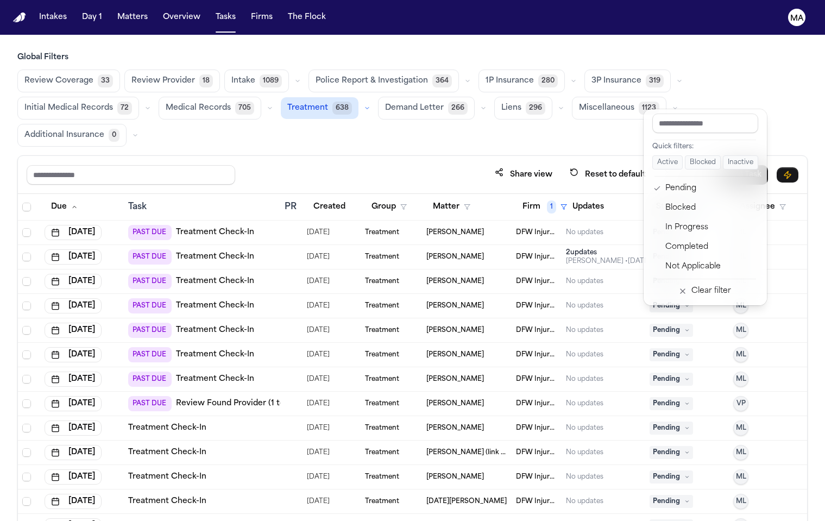
click at [555, 155] on div "Share view Reset to default Clear all Add Task Due Task PR Created Group Matter…" at bounding box center [412, 375] width 790 height 441
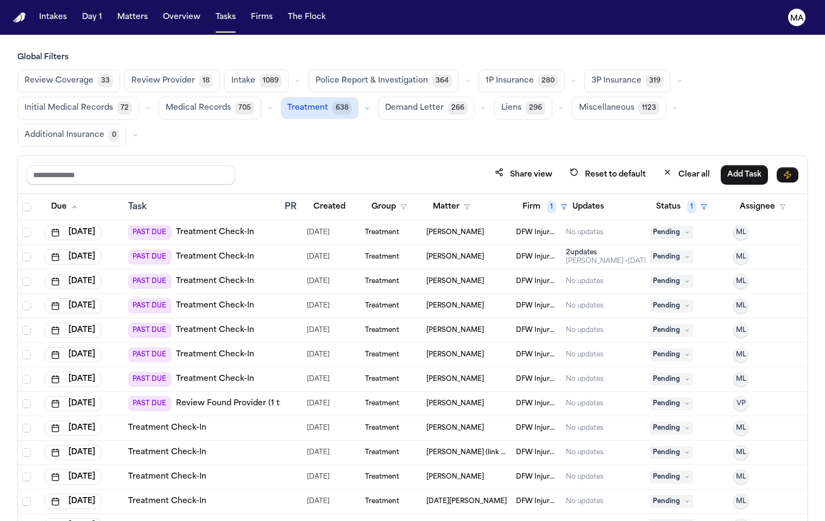
click at [234, 165] on div "Share view Reset to default Clear all Add Task" at bounding box center [413, 175] width 772 height 20
